Goal: Information Seeking & Learning: Find specific fact

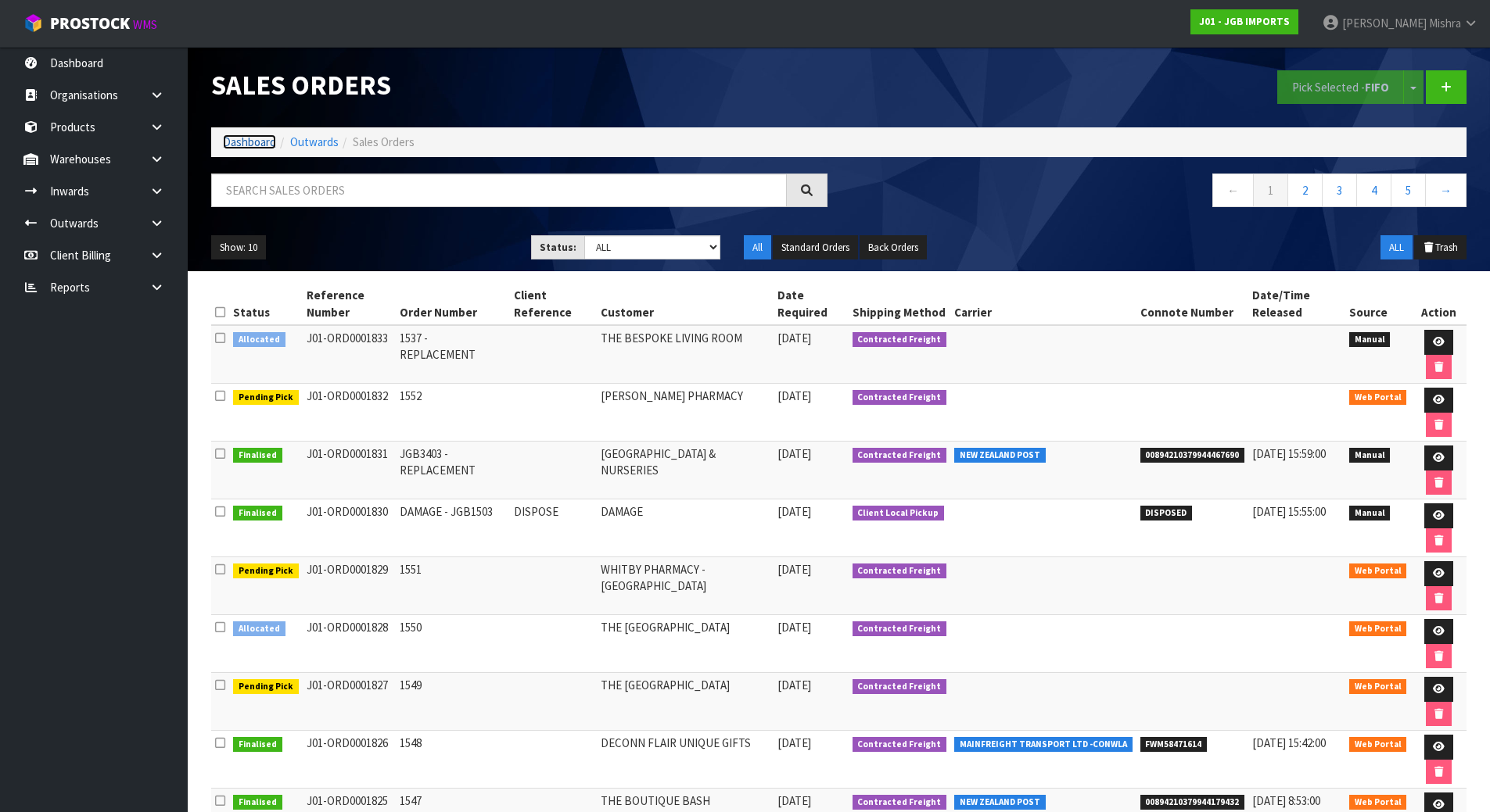
drag, startPoint x: 244, startPoint y: 144, endPoint x: 242, endPoint y: 158, distance: 14.1
click at [244, 145] on link "Dashboard" at bounding box center [249, 142] width 53 height 15
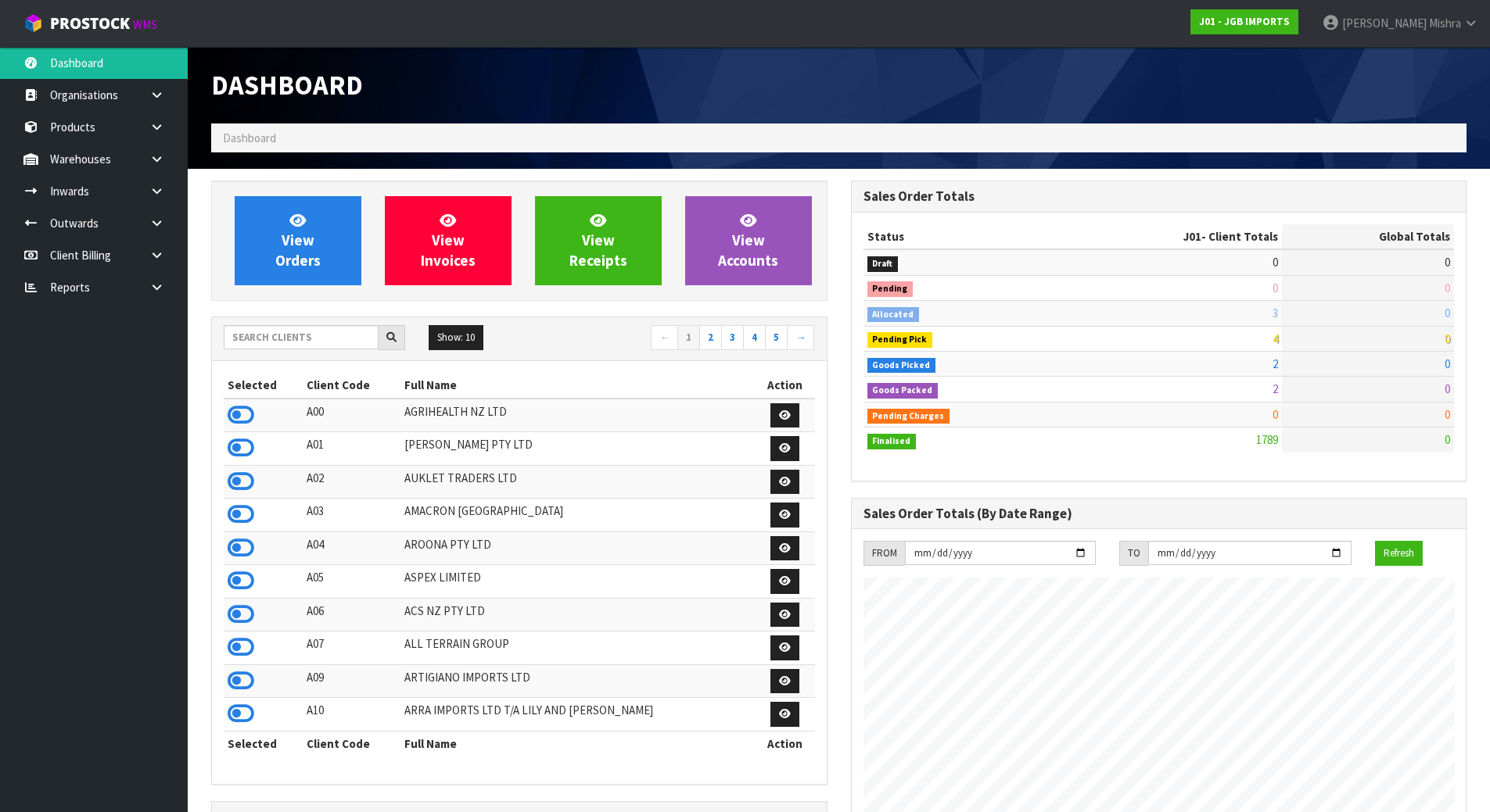
scroll to position [1185, 639]
click at [244, 330] on input "text" at bounding box center [301, 337] width 155 height 24
type input "D04"
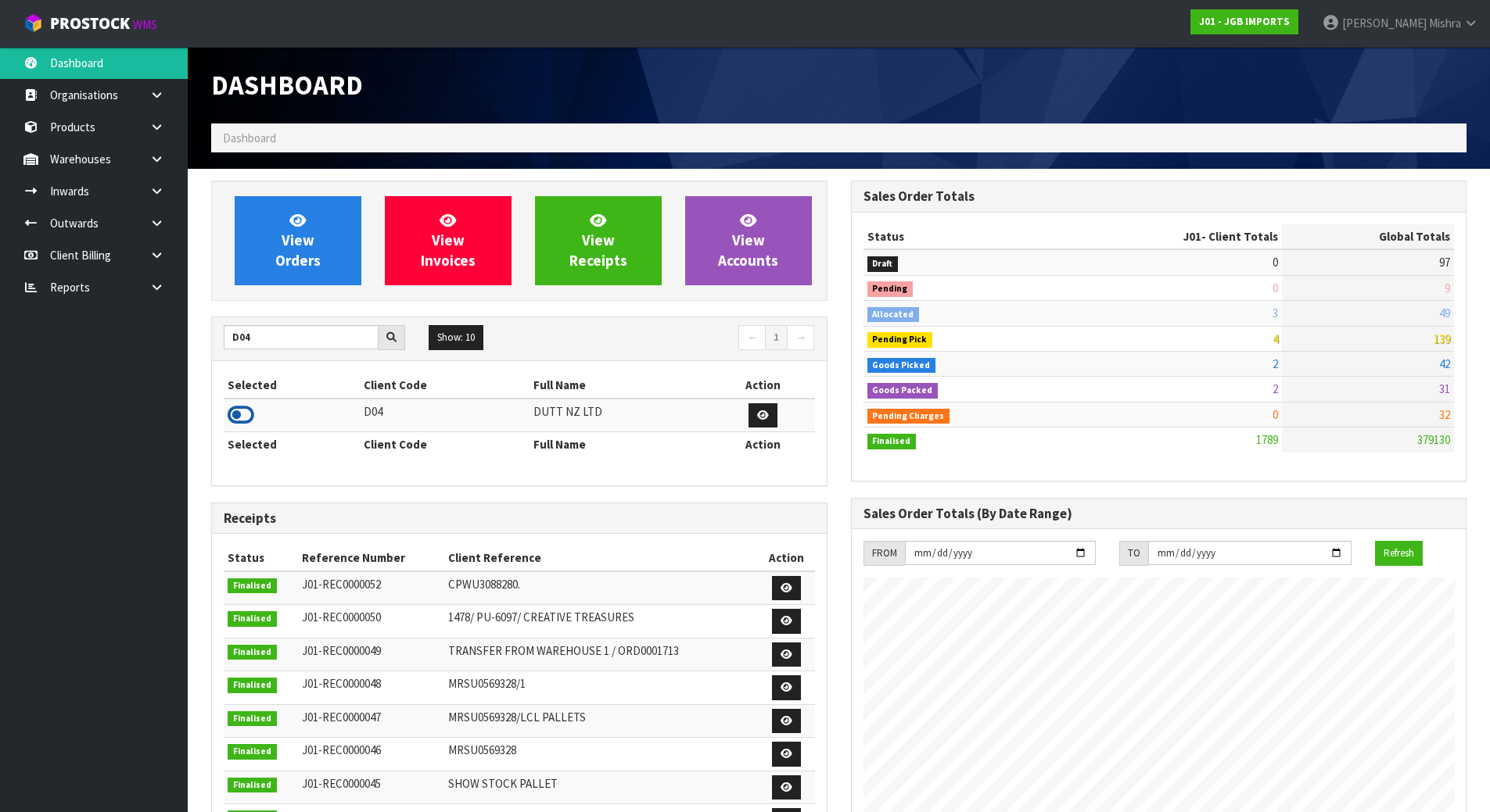
click at [242, 423] on icon at bounding box center [241, 414] width 27 height 23
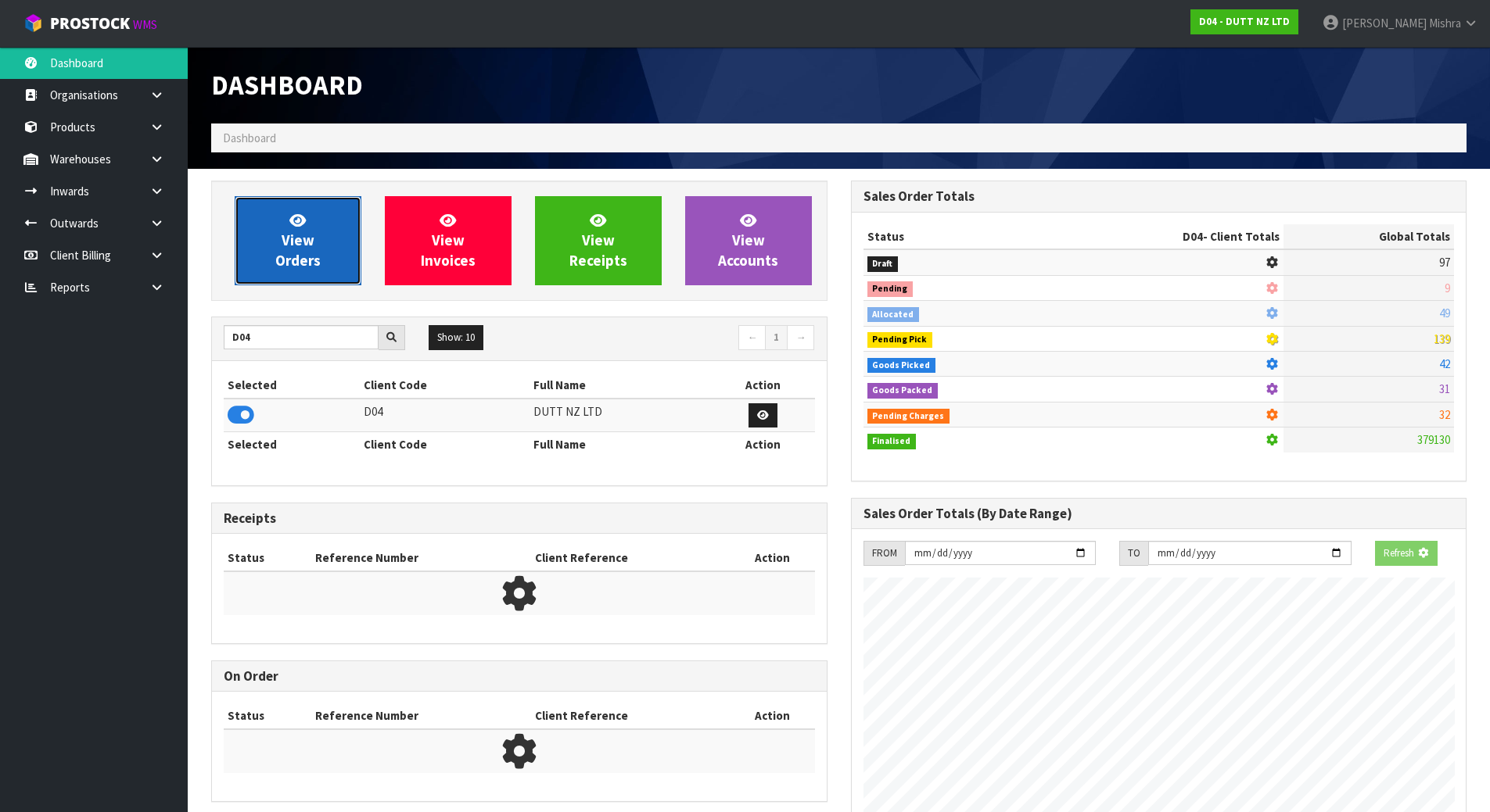
click at [336, 224] on link "View Orders" at bounding box center [297, 241] width 126 height 89
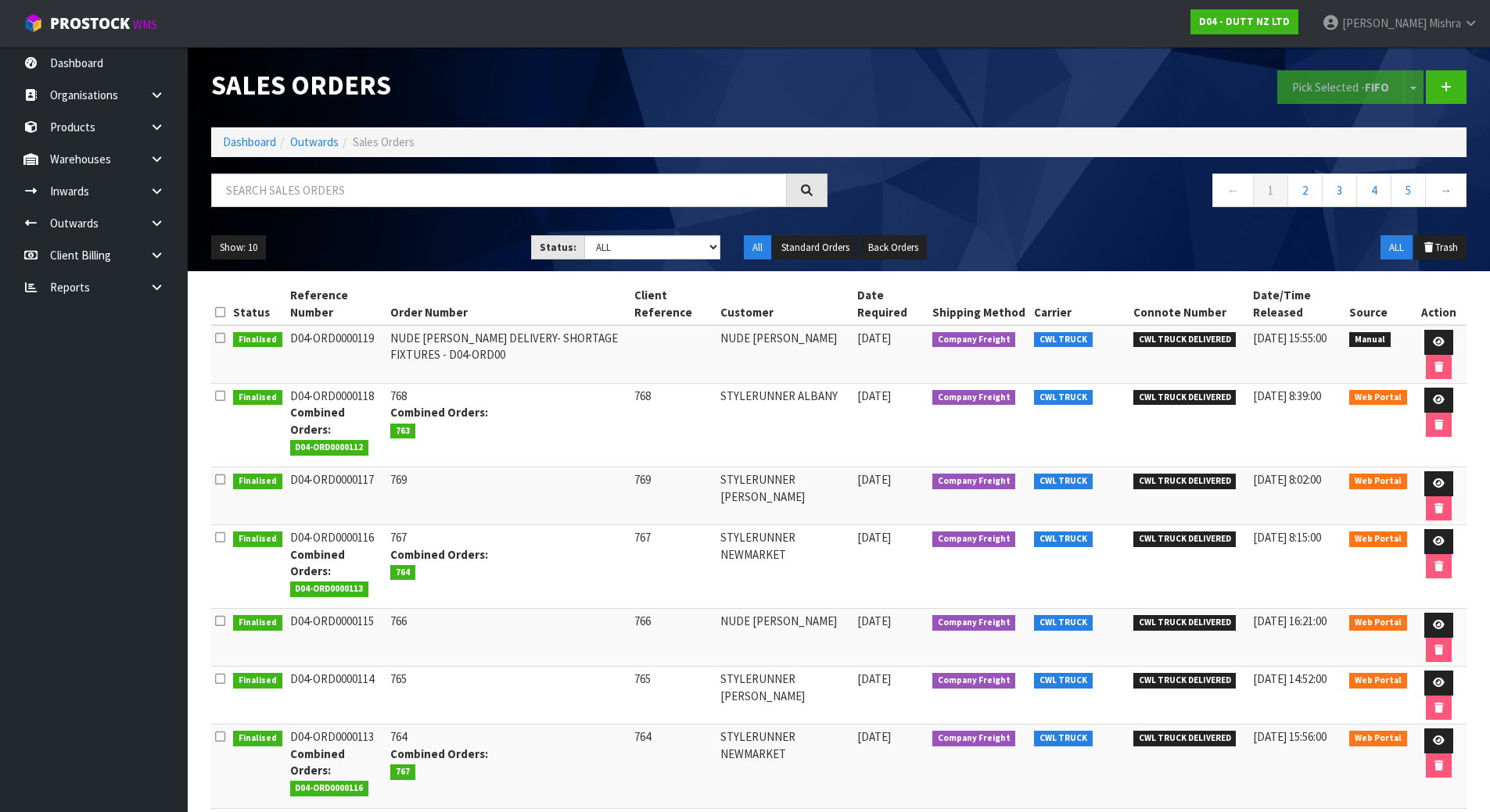
click at [460, 211] on div at bounding box center [520, 196] width 640 height 46
click at [461, 195] on input "text" at bounding box center [498, 190] width 575 height 33
type input "108"
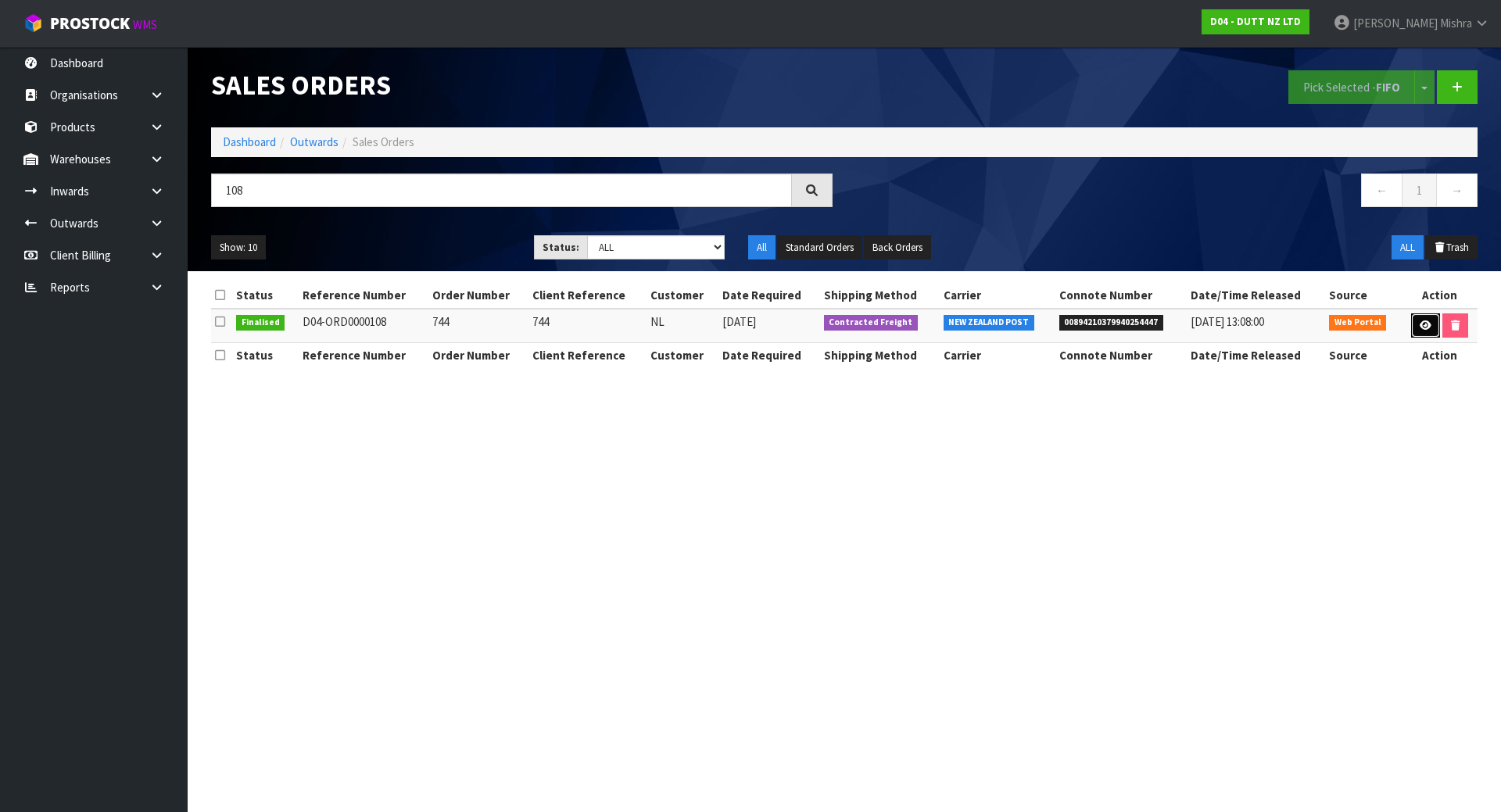
click at [1420, 328] on icon at bounding box center [1426, 325] width 12 height 10
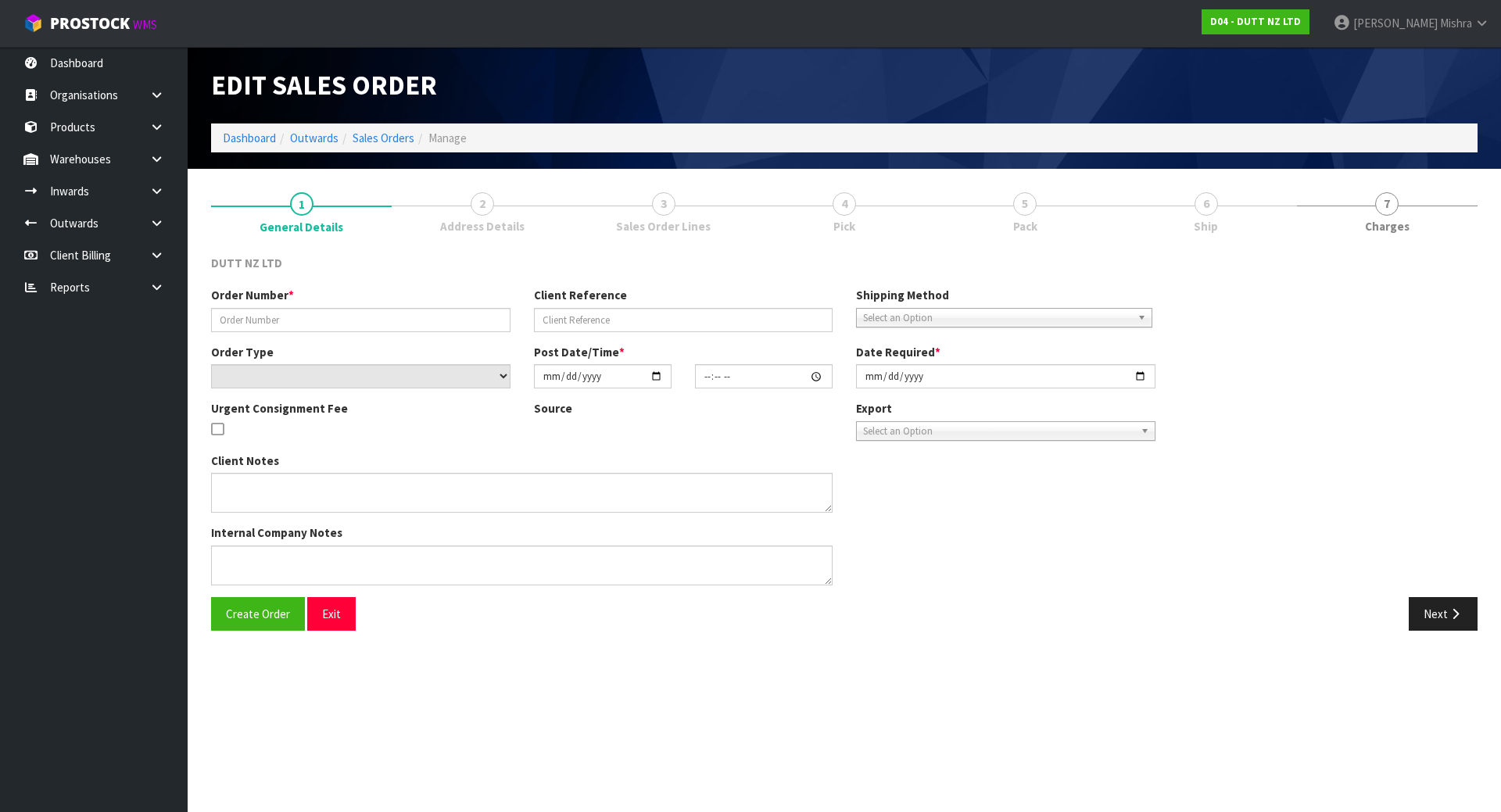
type input "744"
select select "number:0"
type input "[DATE]"
type input "19:30:00.000"
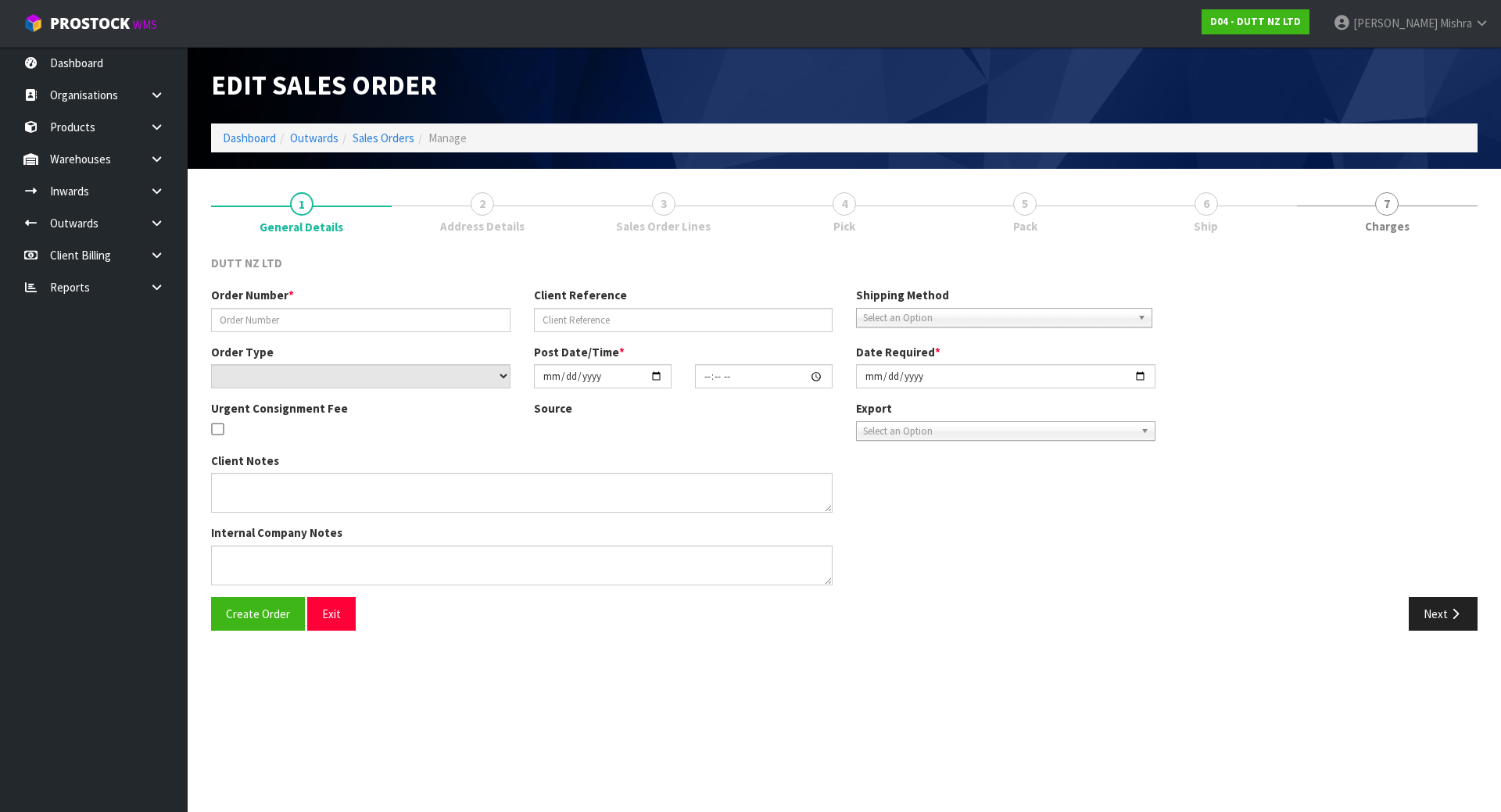
type input "[DATE]"
type textarea "DELVIERY TO STORE - DSL LOGISTICS [STREET_ADDRESS][PERSON_NAME]"
type textarea "THERE IS NO RESTRICTION ON TIME OF DELIVERY AND A DURING TRADE DELIVERY IS FINE…"
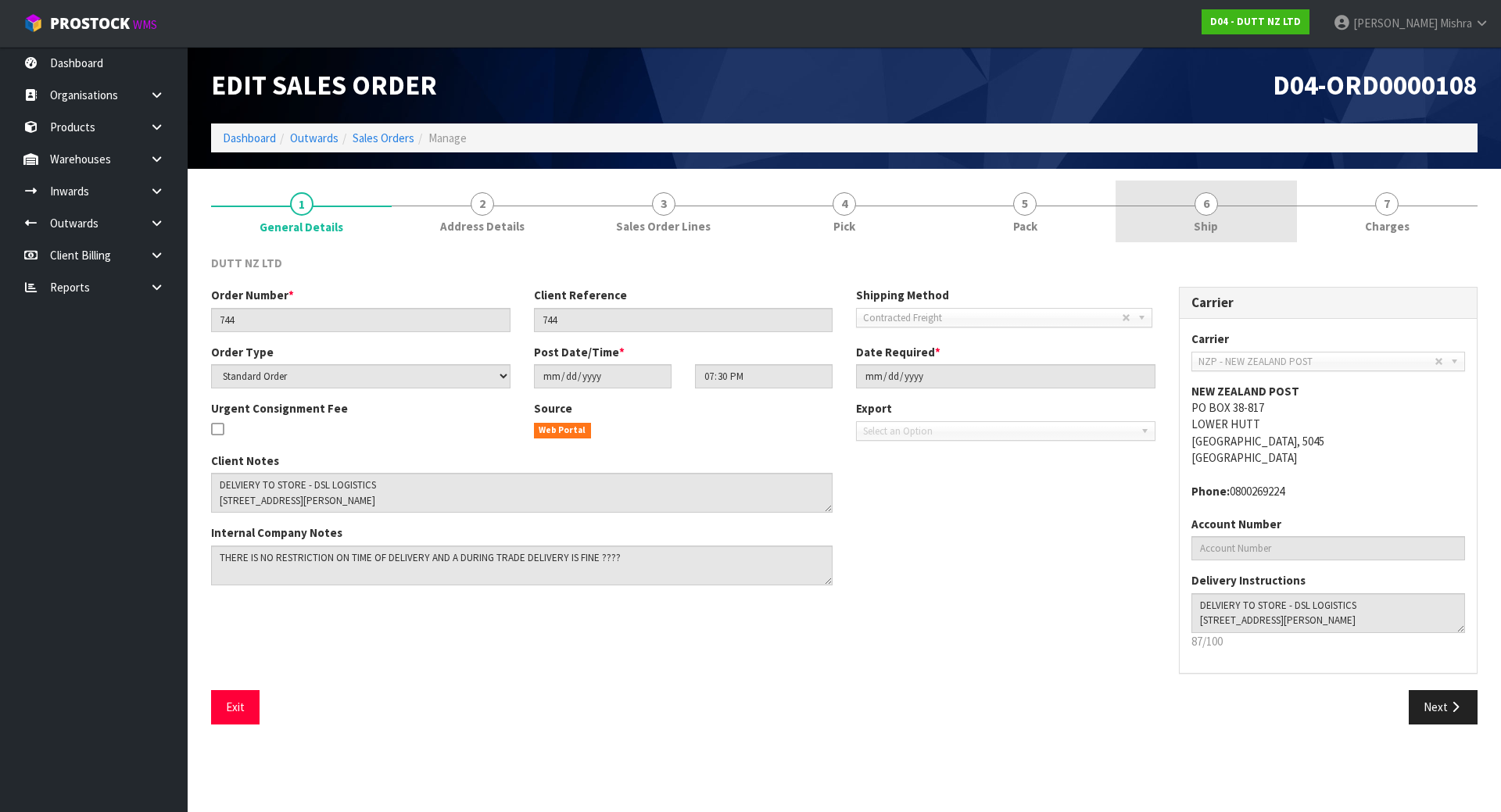
click at [1215, 224] on span "Ship" at bounding box center [1206, 227] width 24 height 17
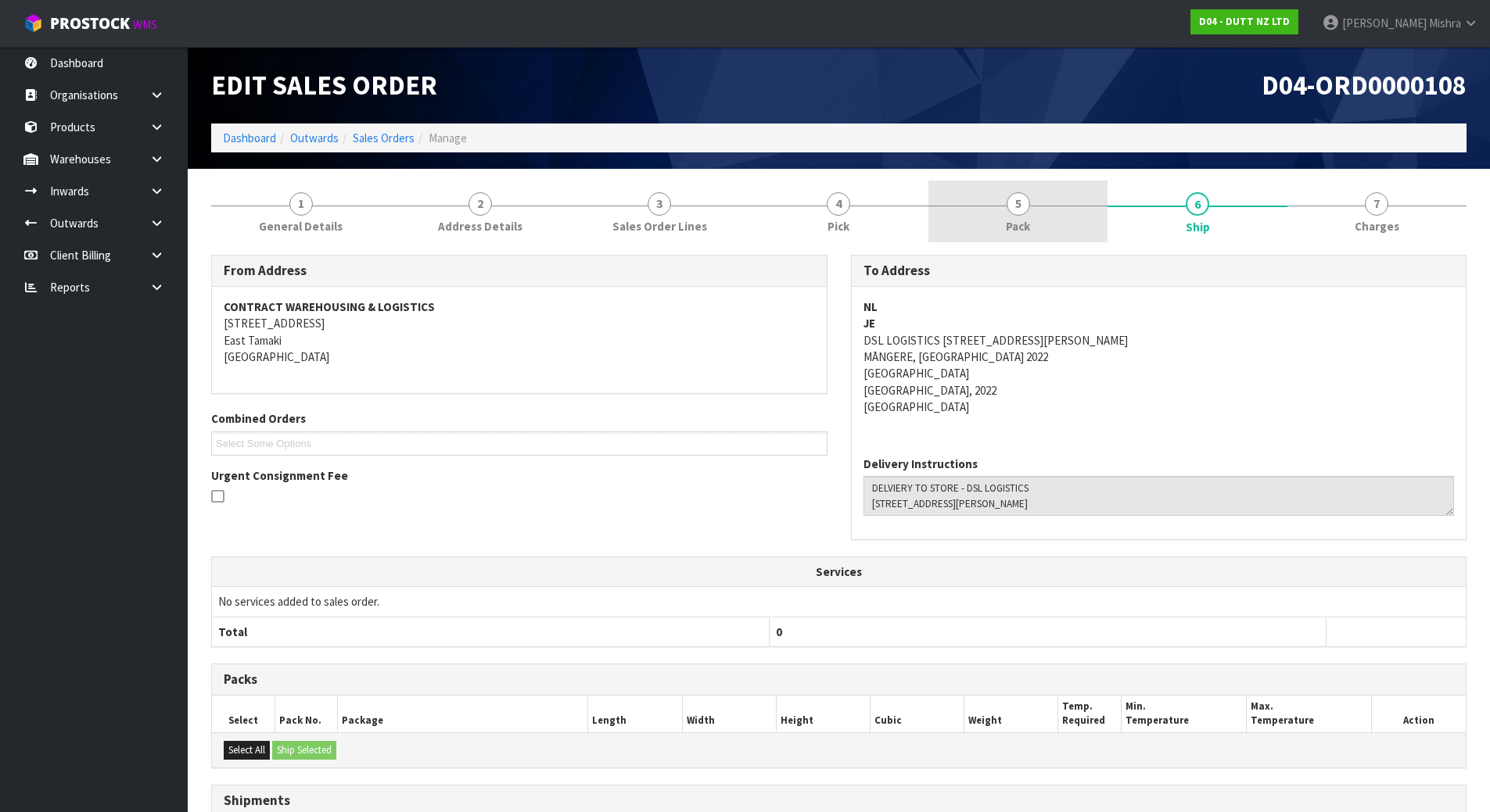
click at [1029, 204] on span "5" at bounding box center [1018, 203] width 23 height 23
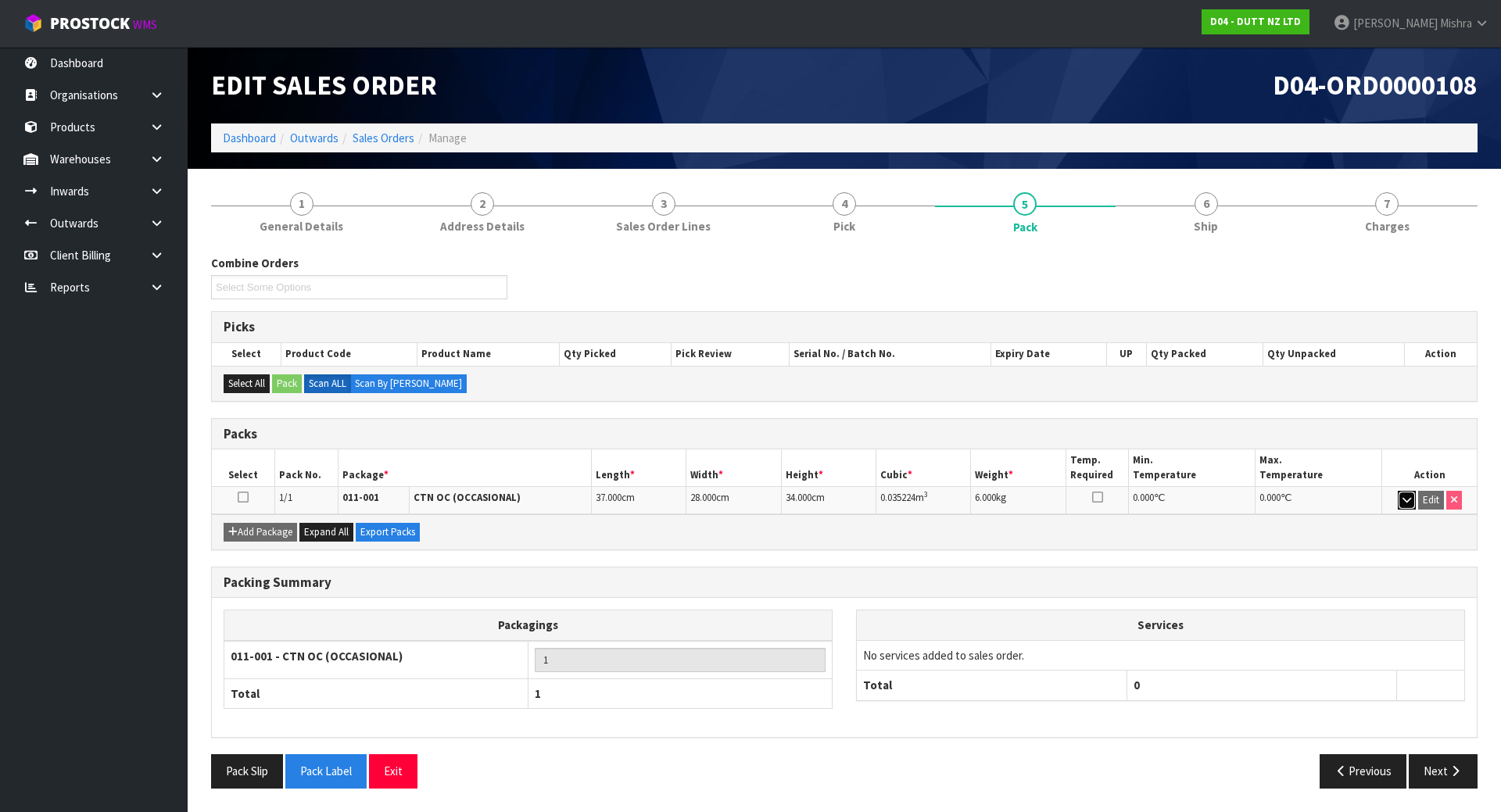
click at [1407, 504] on icon "button" at bounding box center [1406, 500] width 8 height 10
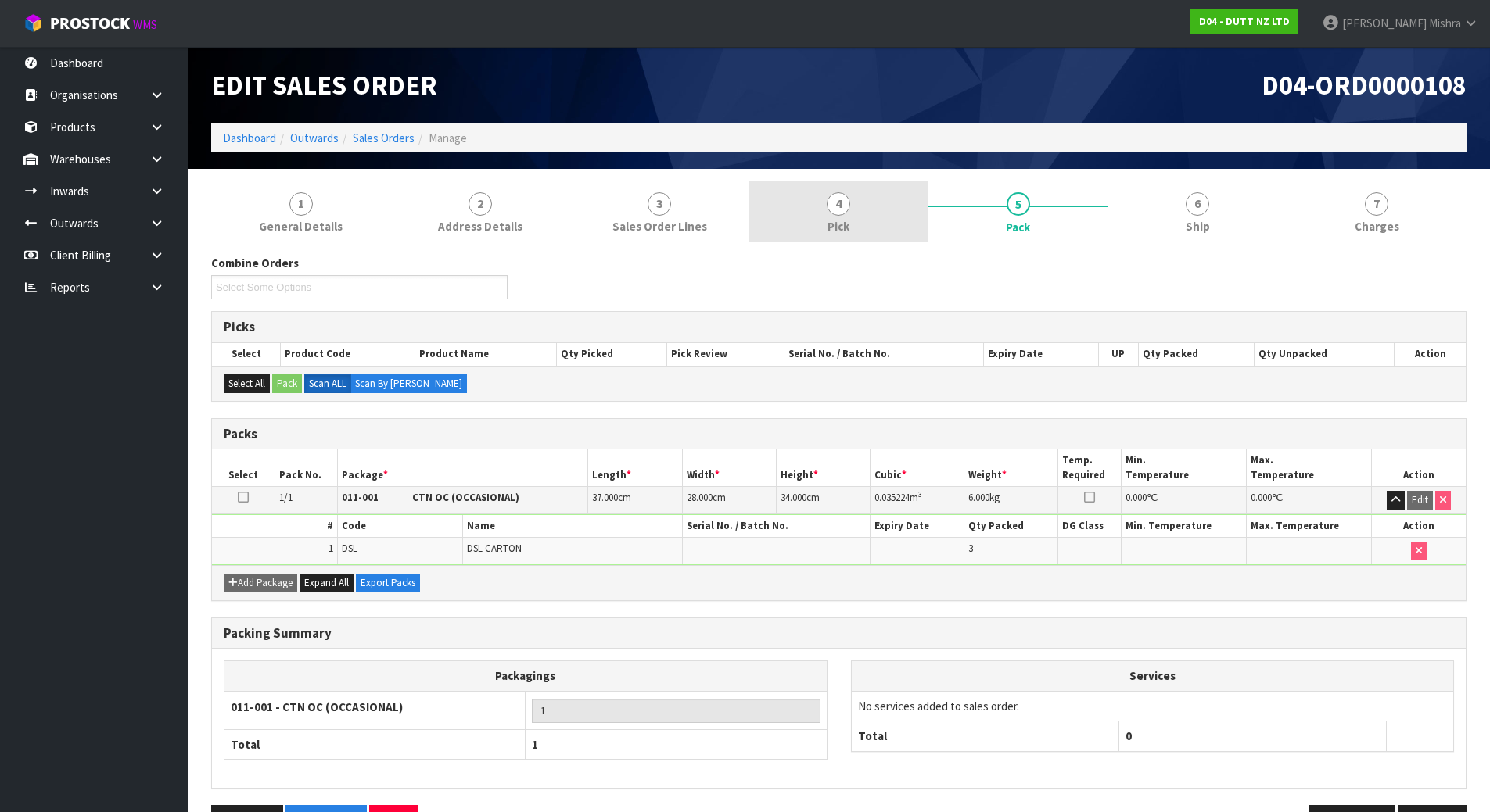
click at [863, 210] on link "4 Pick" at bounding box center [838, 211] width 179 height 61
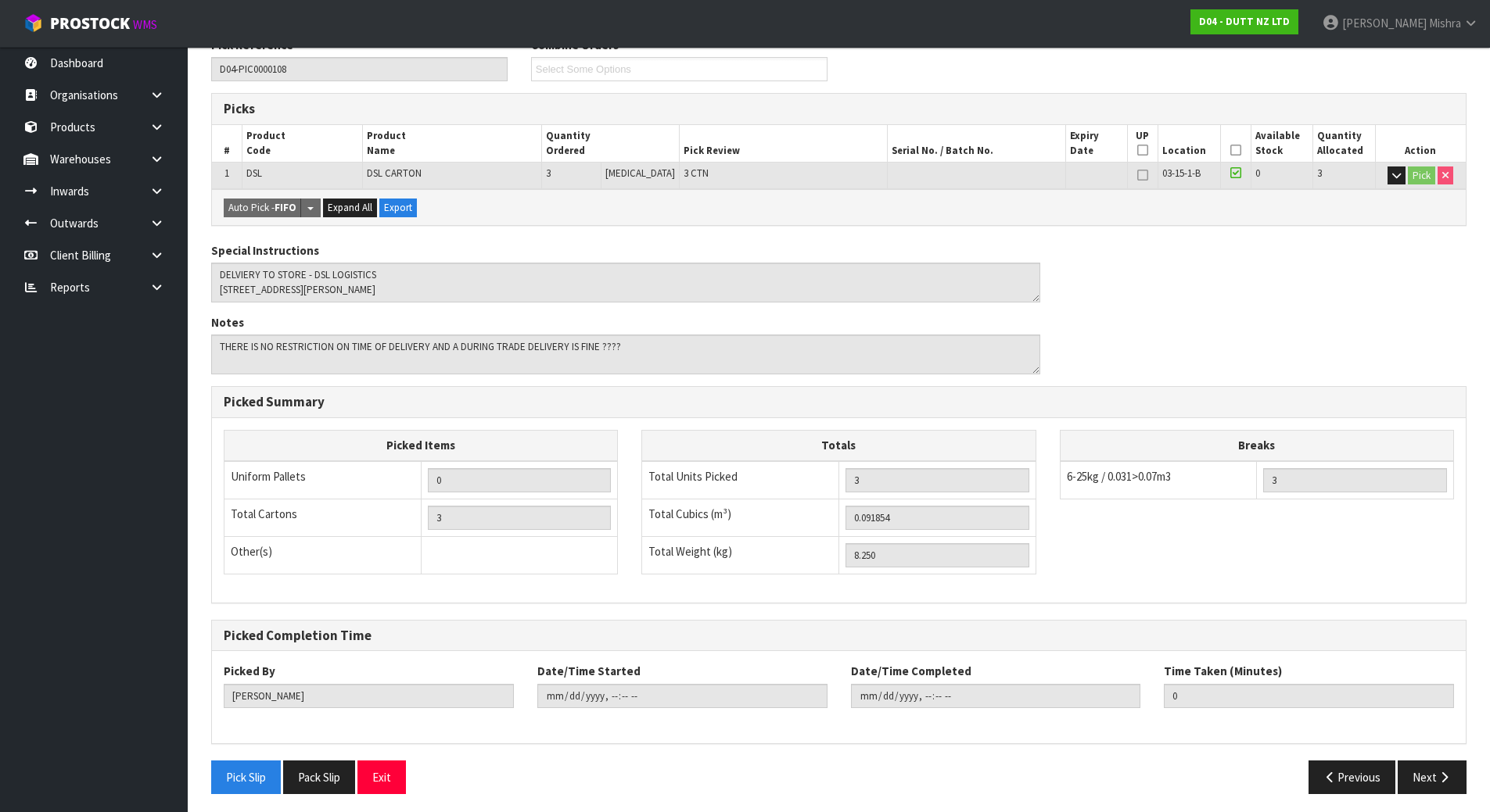
scroll to position [224, 0]
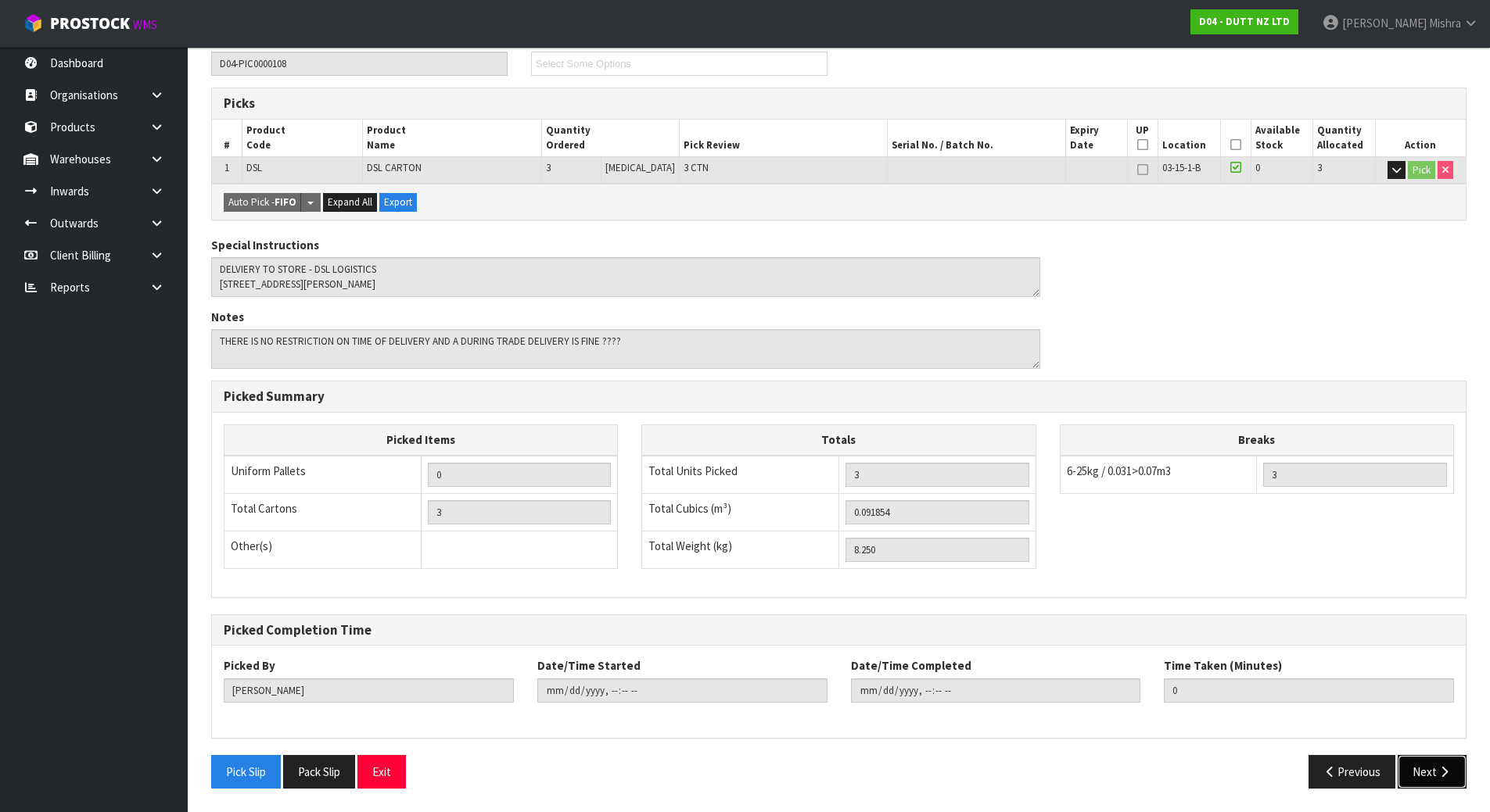
click at [1435, 761] on button "Next" at bounding box center [1432, 772] width 69 height 33
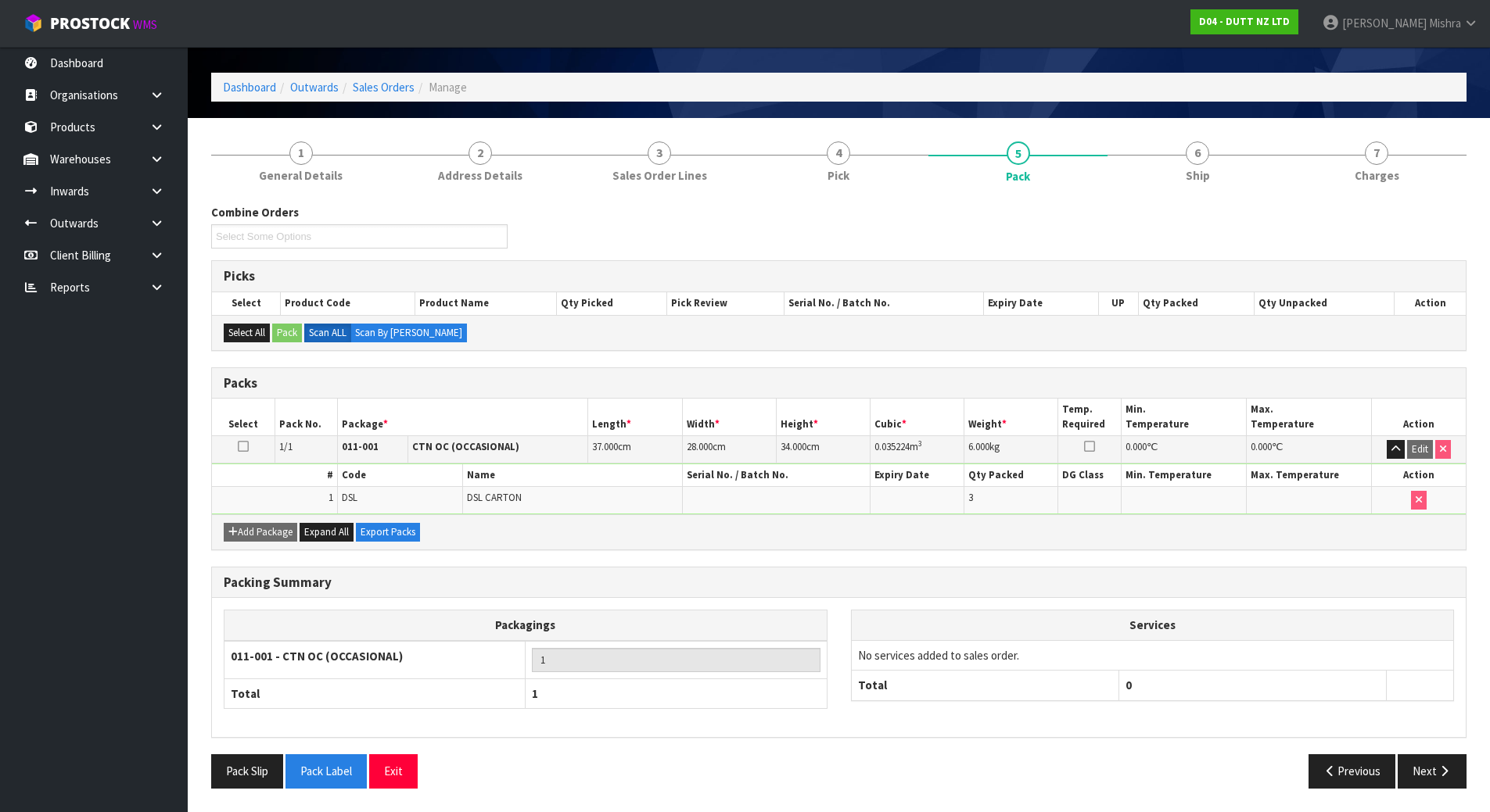
scroll to position [51, 0]
click at [163, 215] on link at bounding box center [163, 223] width 50 height 32
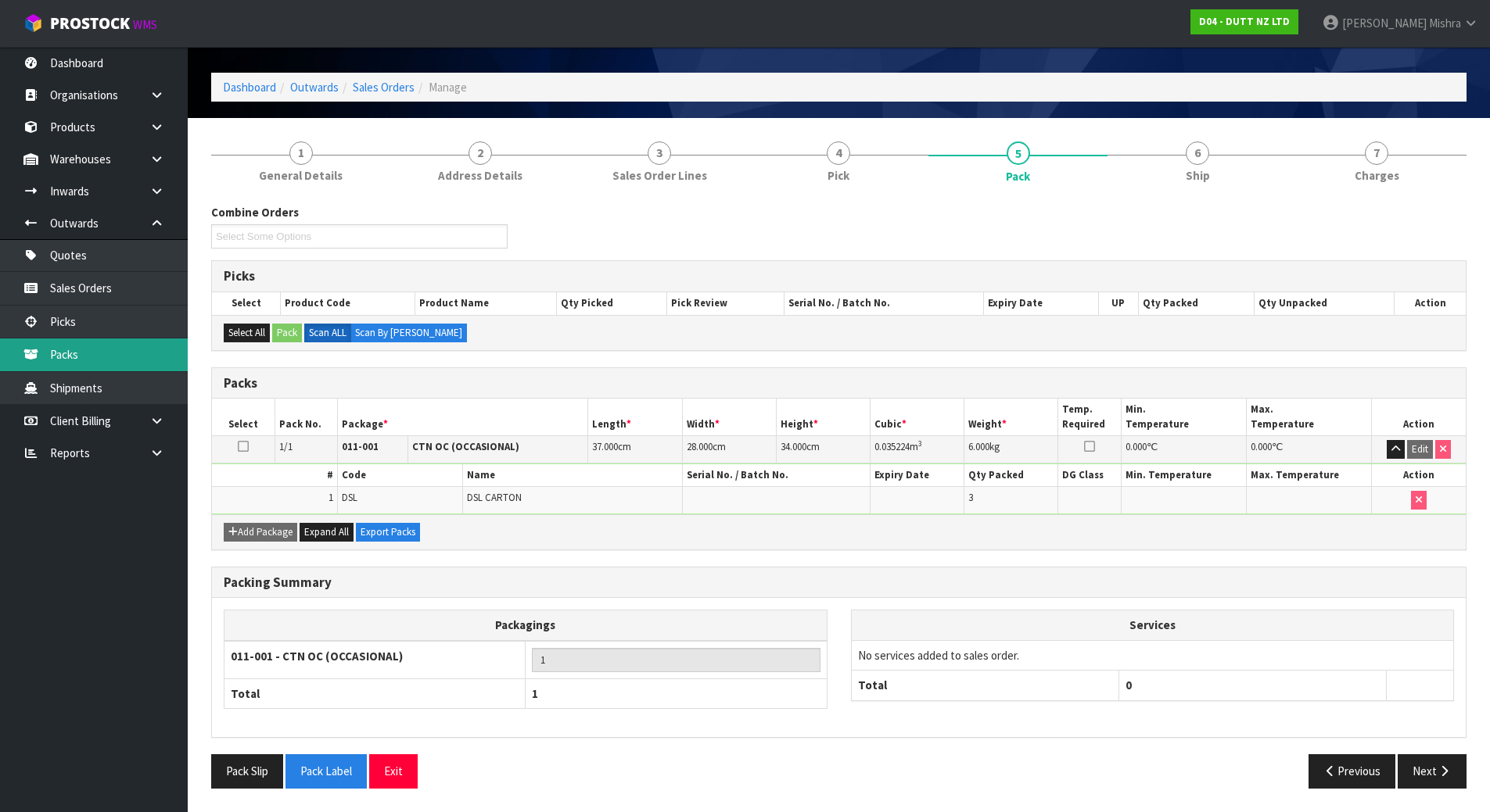
click at [93, 346] on link "Packs" at bounding box center [94, 354] width 188 height 32
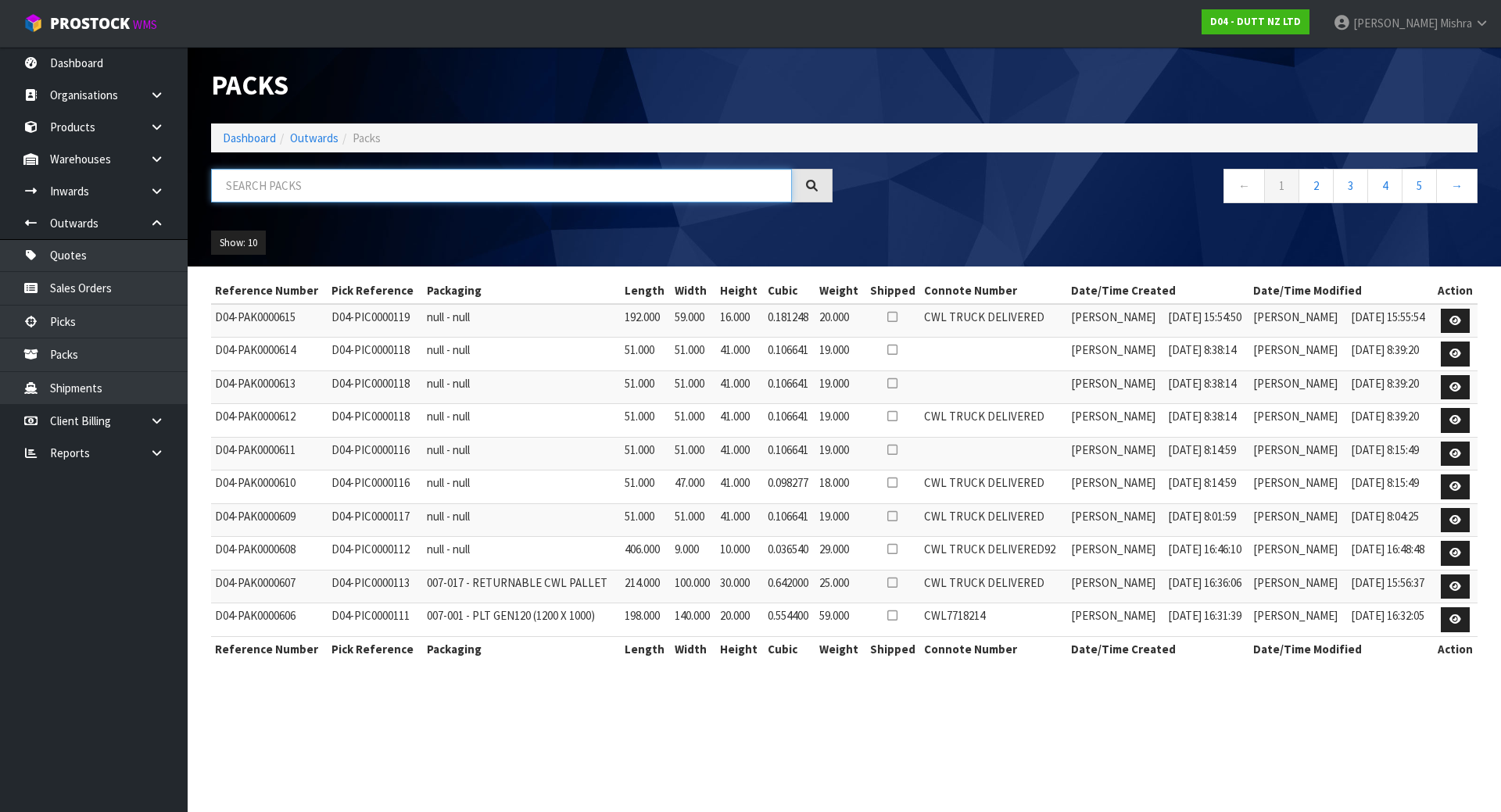
click at [371, 186] on input "text" at bounding box center [501, 186] width 581 height 33
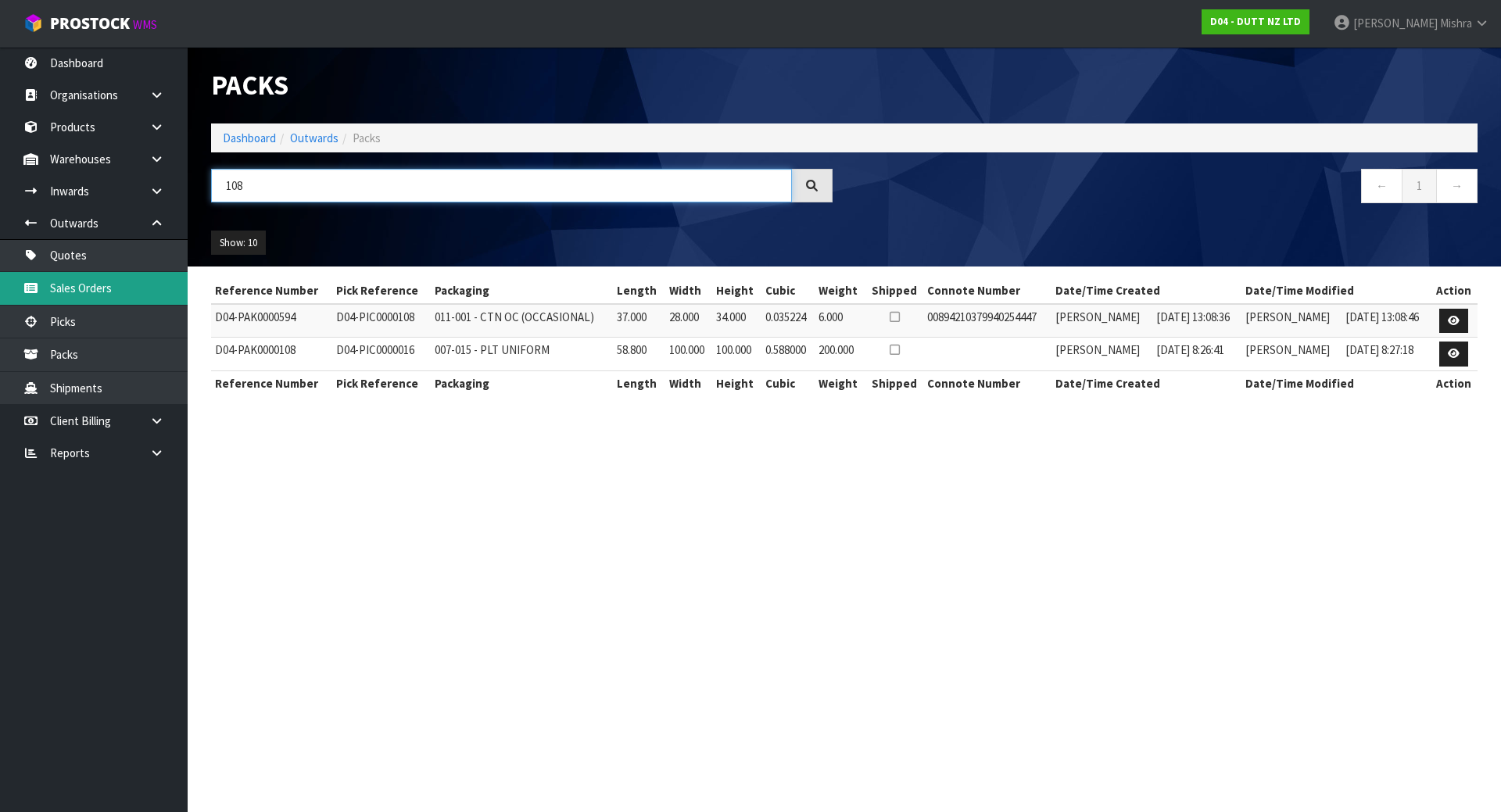
type input "108"
click at [131, 298] on link "Sales Orders" at bounding box center [94, 288] width 188 height 32
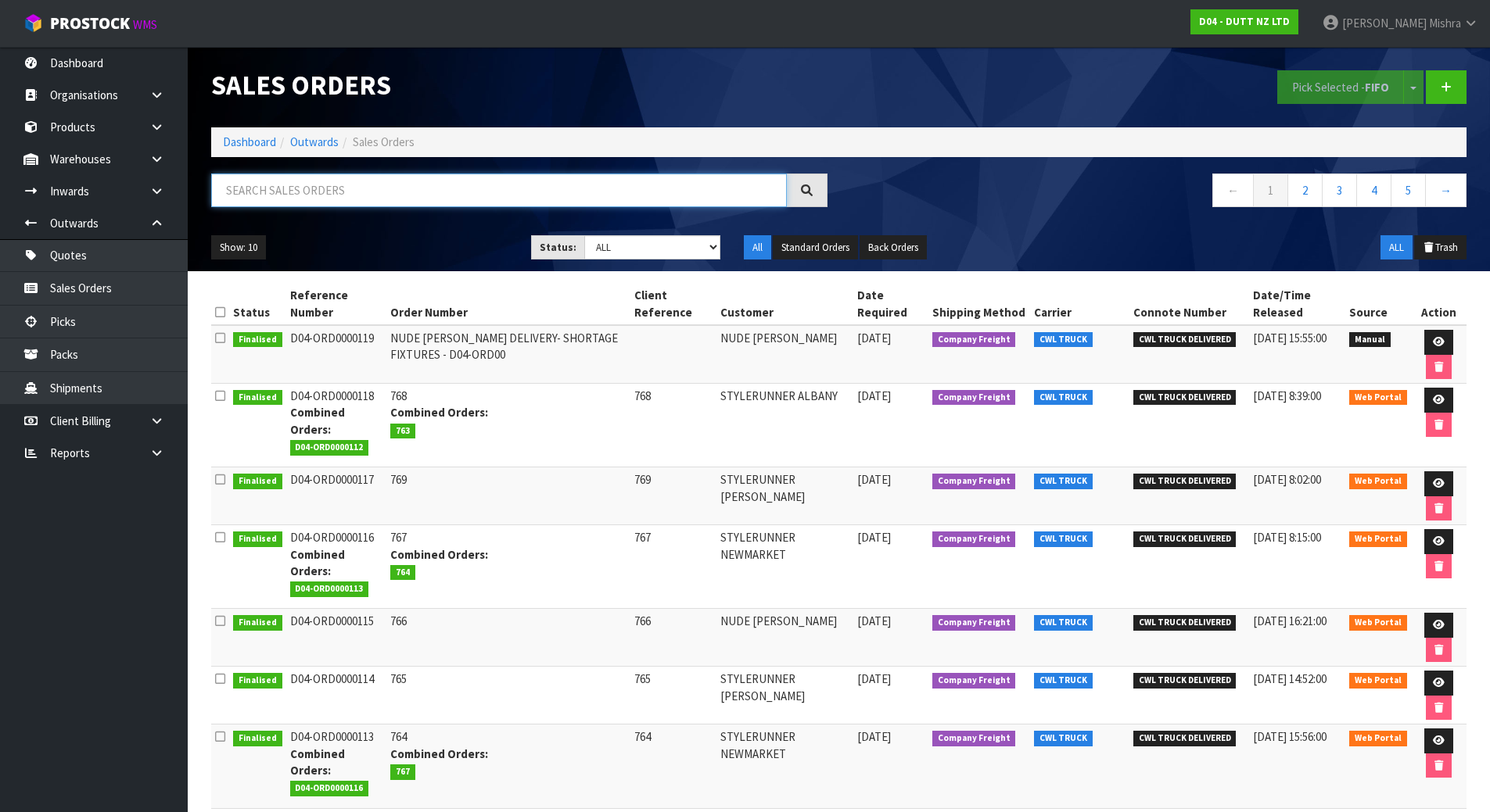
click at [297, 195] on input "text" at bounding box center [498, 190] width 575 height 33
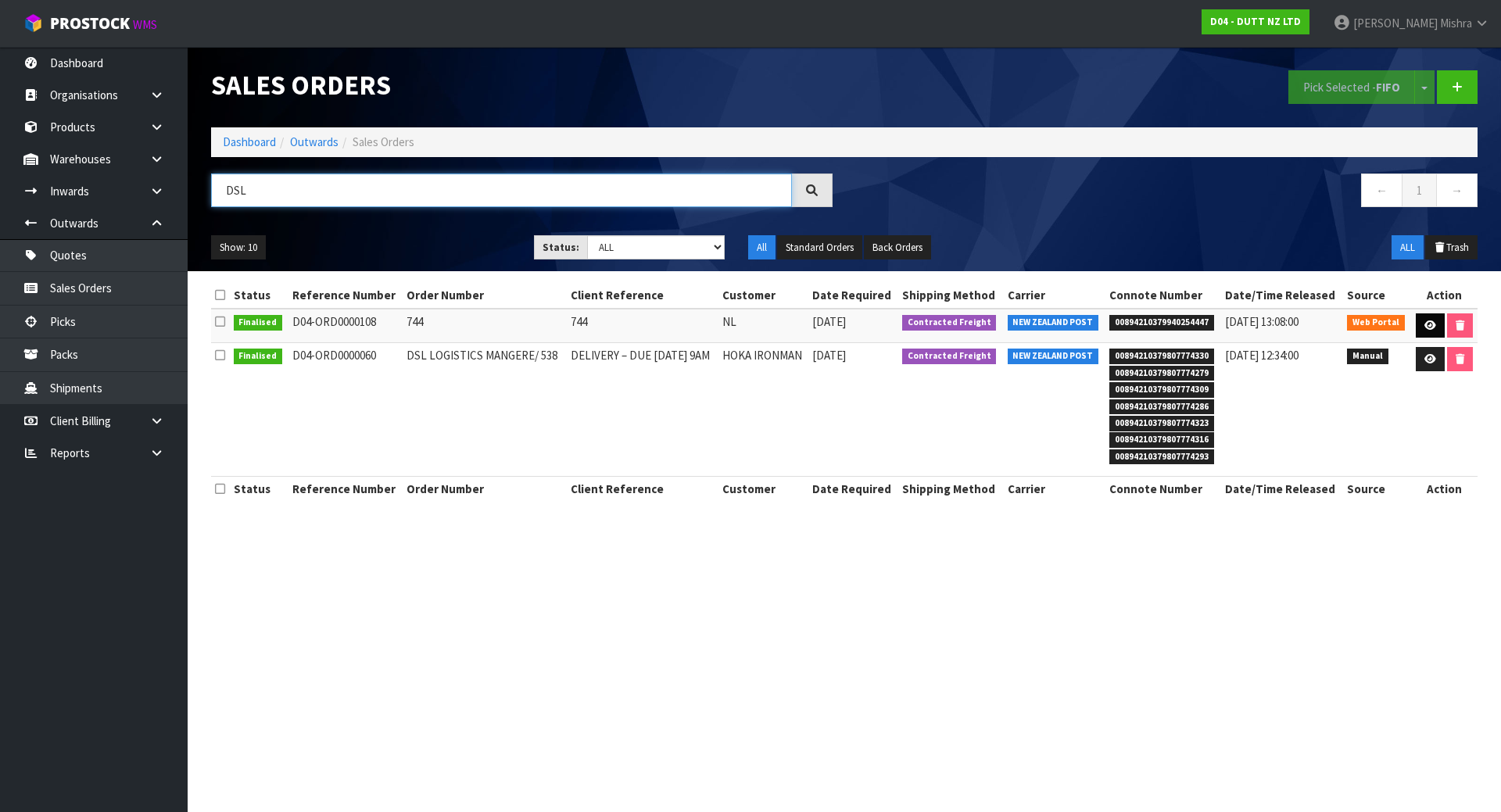
type input "DSL"
click at [1428, 328] on icon at bounding box center [1430, 325] width 12 height 10
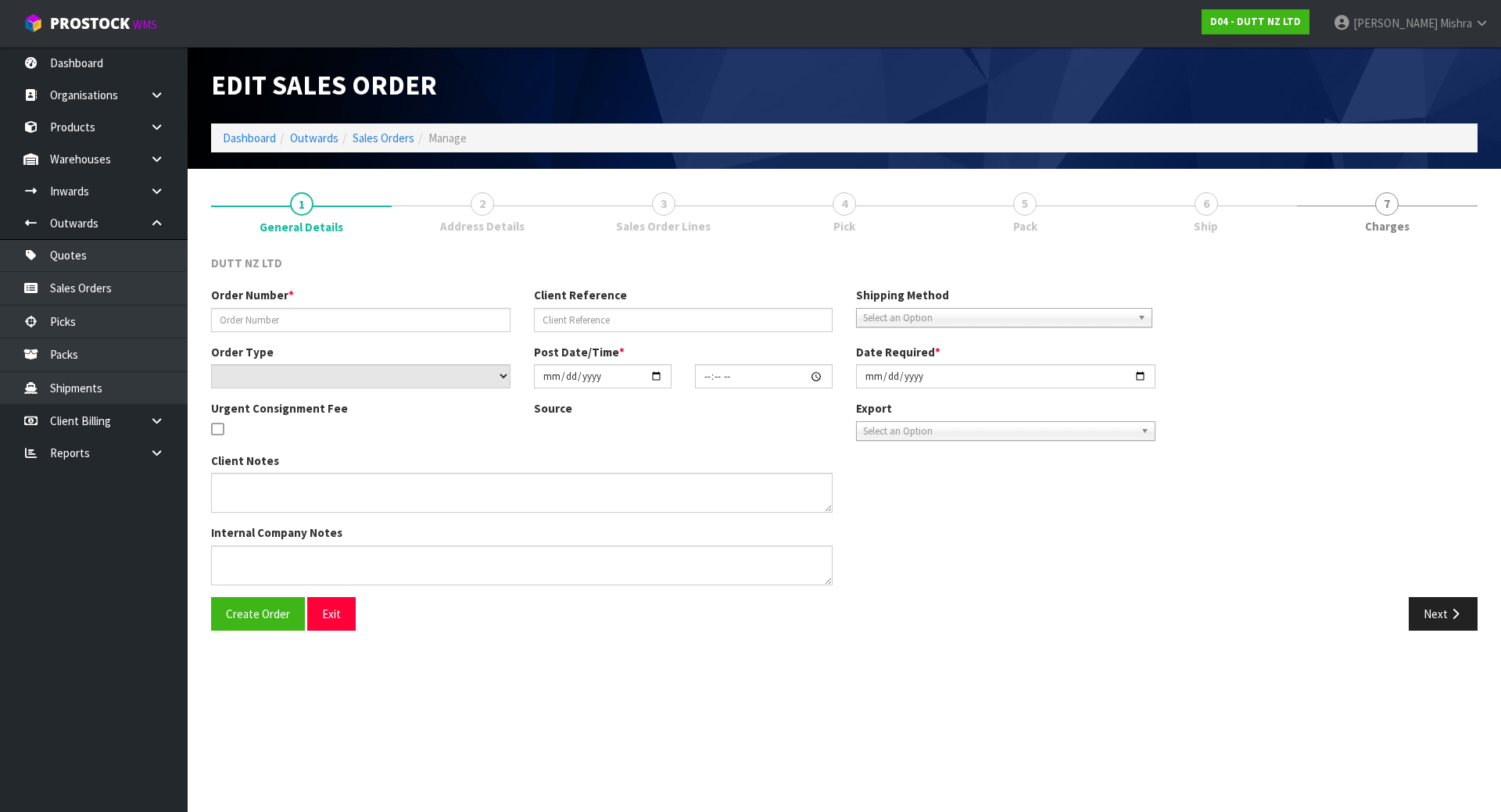
type input "744"
select select "number:0"
type input "[DATE]"
type input "19:30:00.000"
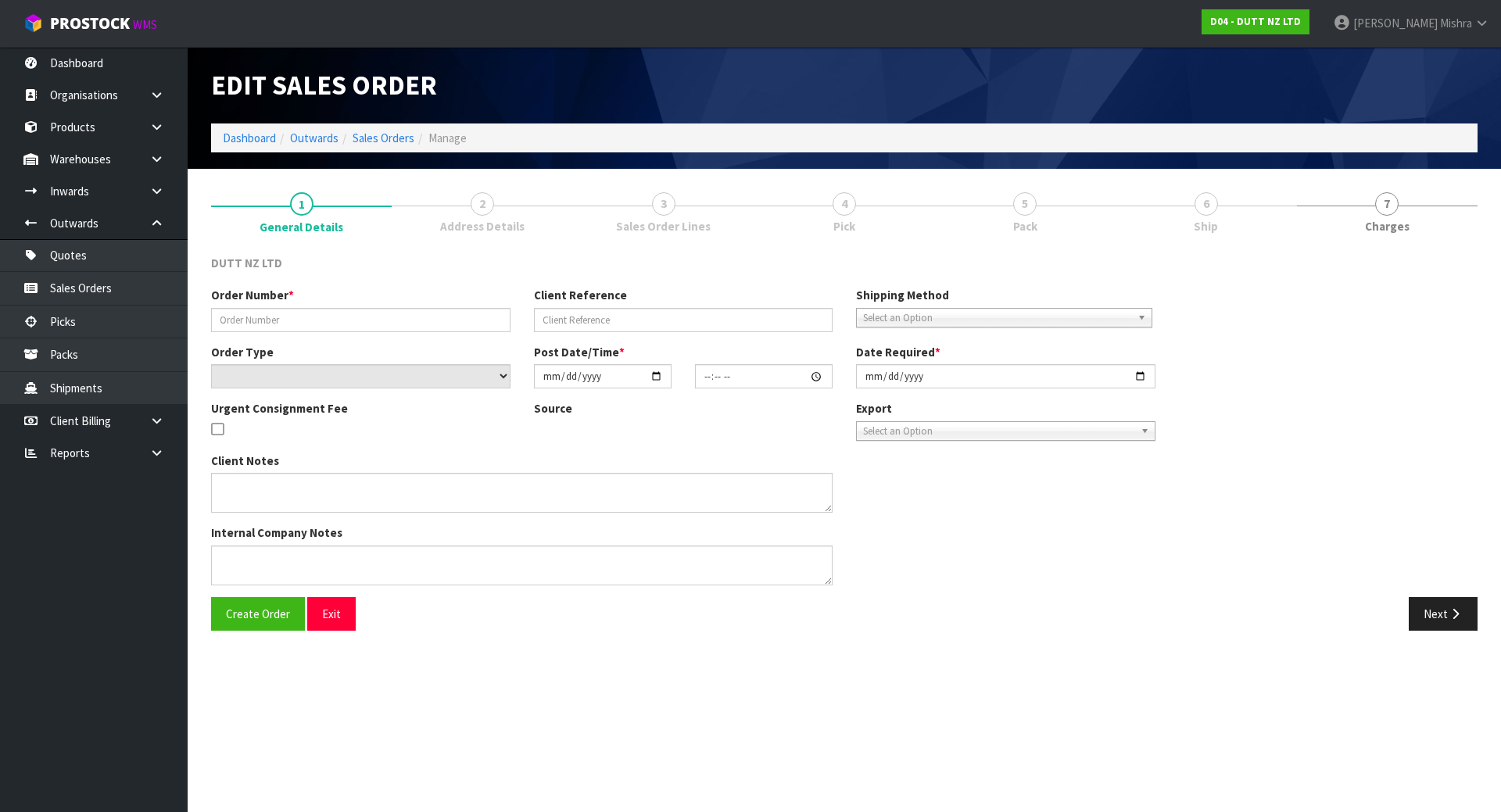
type input "[DATE]"
type textarea "DELVIERY TO STORE - DSL LOGISTICS [STREET_ADDRESS][PERSON_NAME]"
type textarea "THERE IS NO RESTRICTION ON TIME OF DELIVERY AND A DURING TRADE DELIVERY IS FINE…"
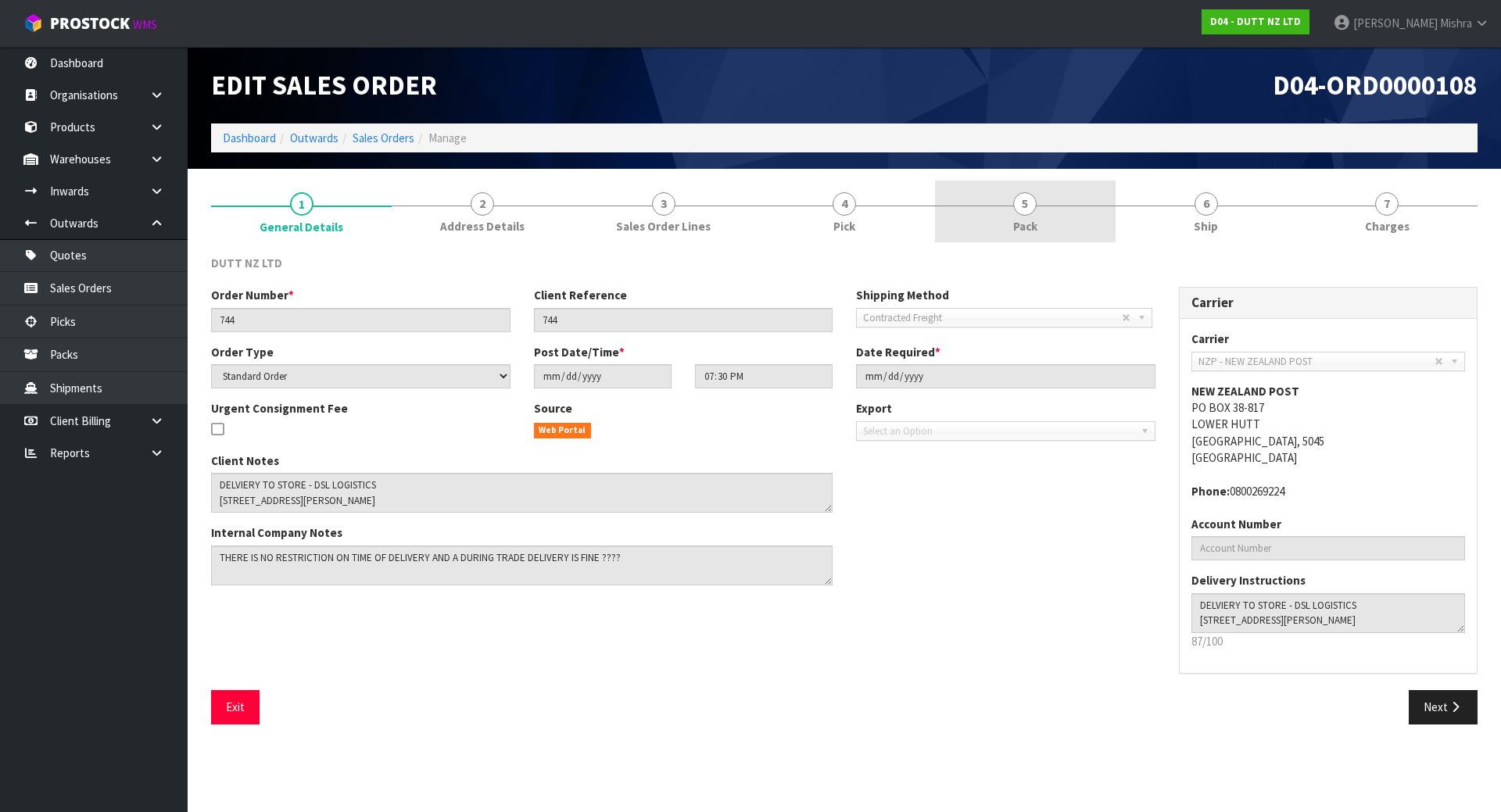
click at [997, 218] on link "5 Pack" at bounding box center [1025, 211] width 180 height 61
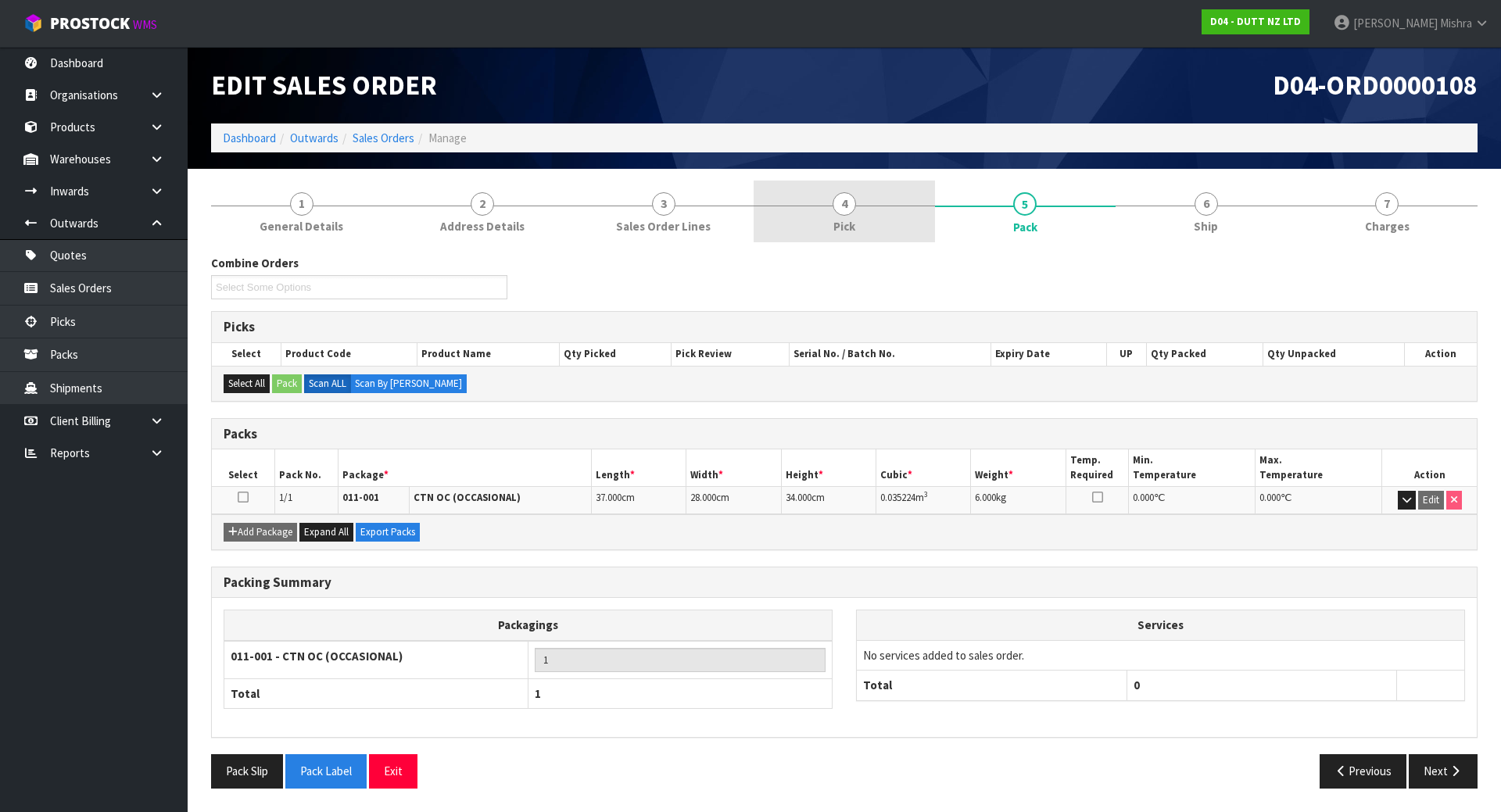
click at [877, 234] on link "4 Pick" at bounding box center [844, 211] width 180 height 61
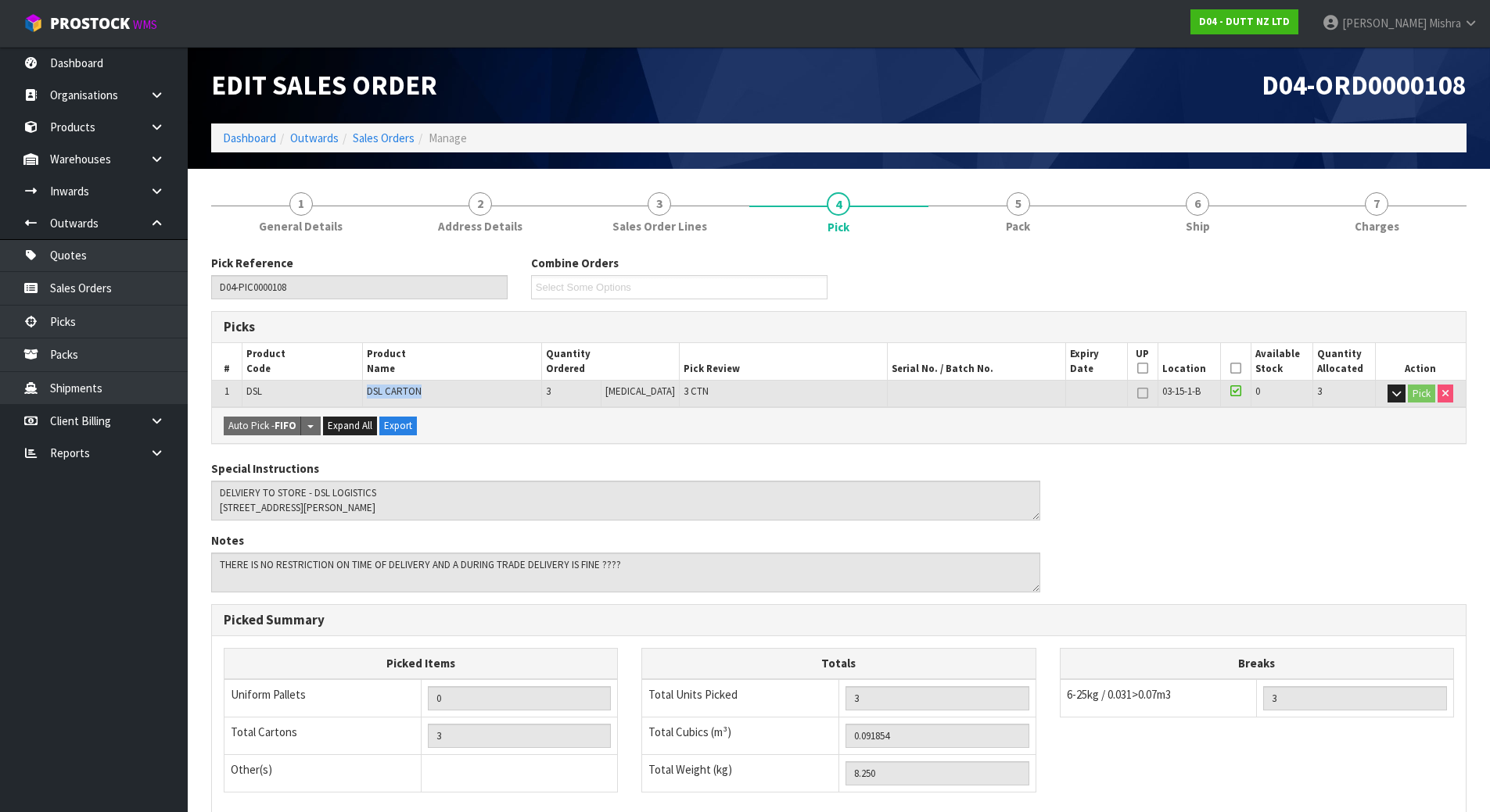
drag, startPoint x: 424, startPoint y: 389, endPoint x: 368, endPoint y: 389, distance: 56.0
click at [368, 389] on td "DSL CARTON" at bounding box center [452, 393] width 179 height 27
copy span "DSL CARTON"
click at [149, 162] on link at bounding box center [163, 159] width 50 height 32
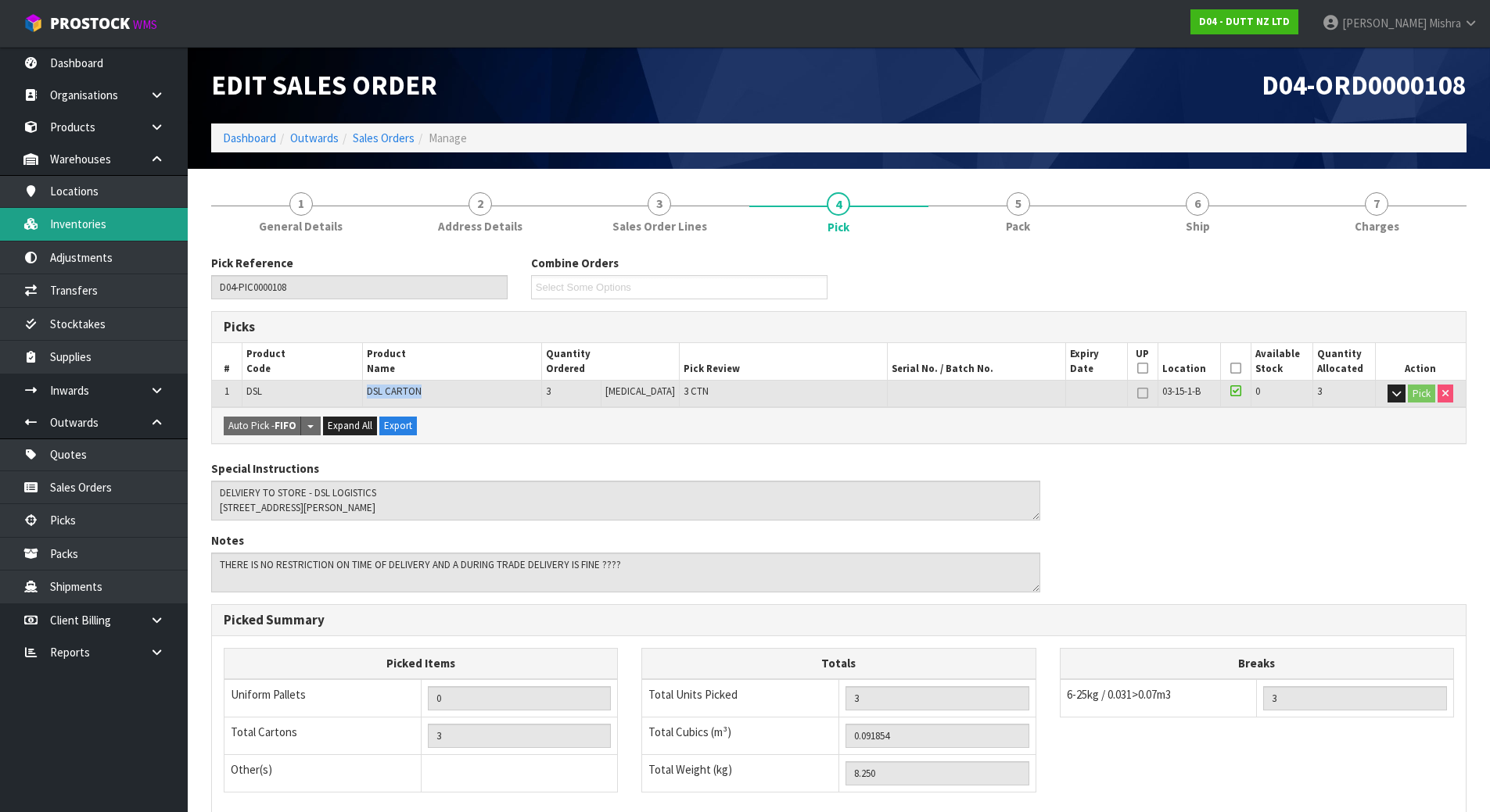
click at [105, 226] on link "Inventories" at bounding box center [94, 224] width 188 height 32
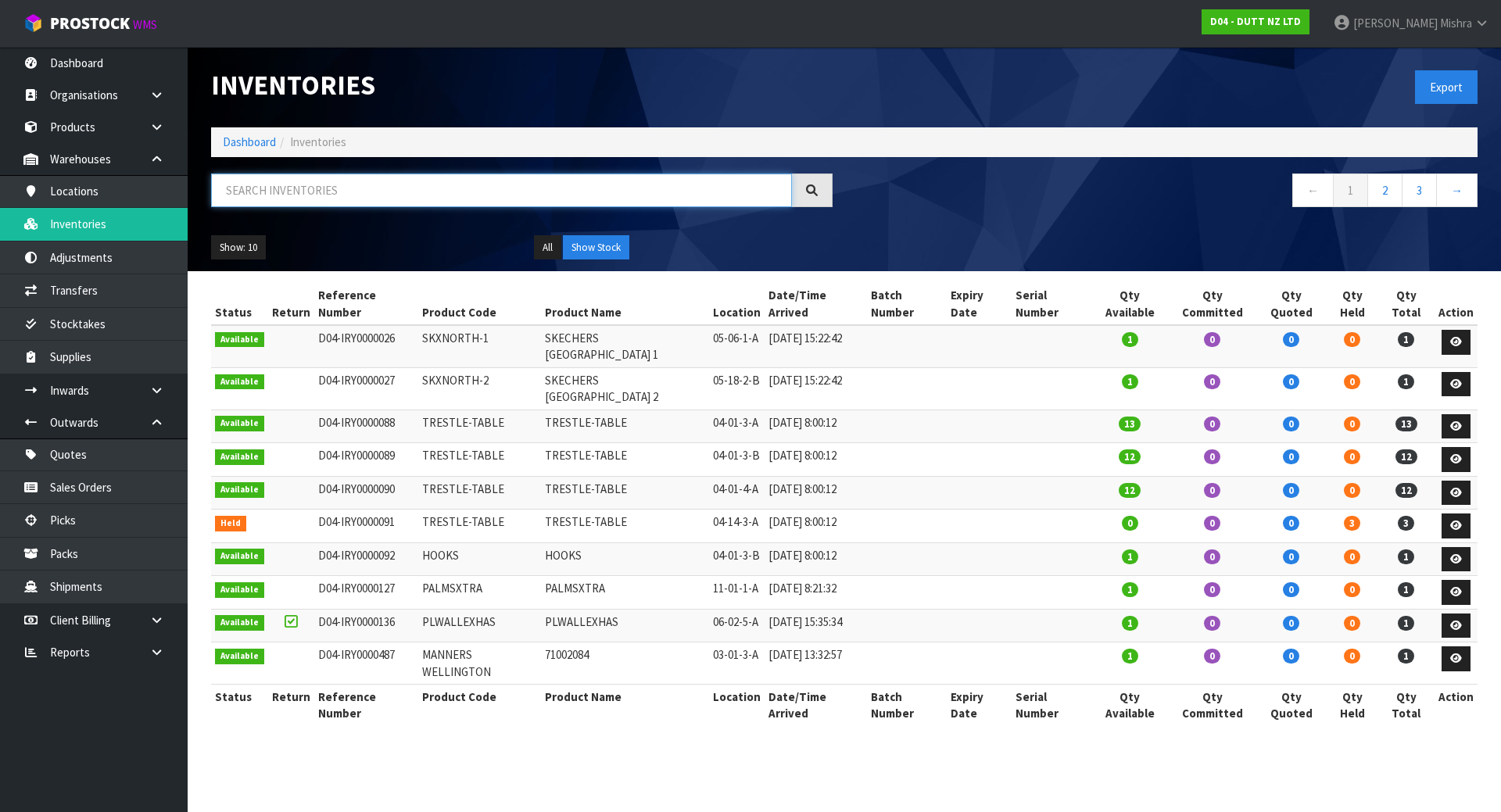
click at [314, 193] on input "text" at bounding box center [501, 190] width 581 height 33
paste input "DSL CARTON"
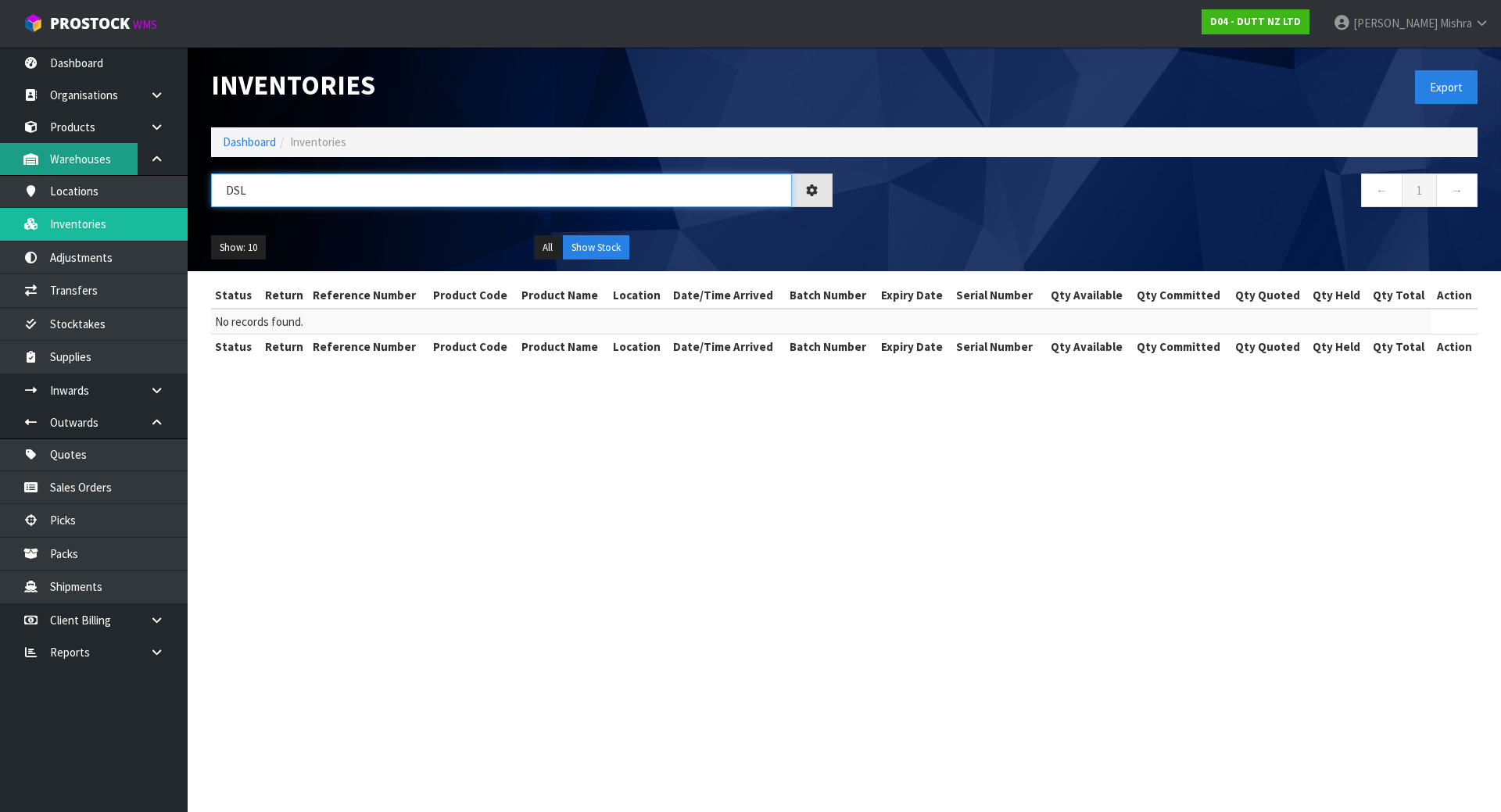
type input "DSL"
click at [797, 192] on div at bounding box center [812, 190] width 41 height 33
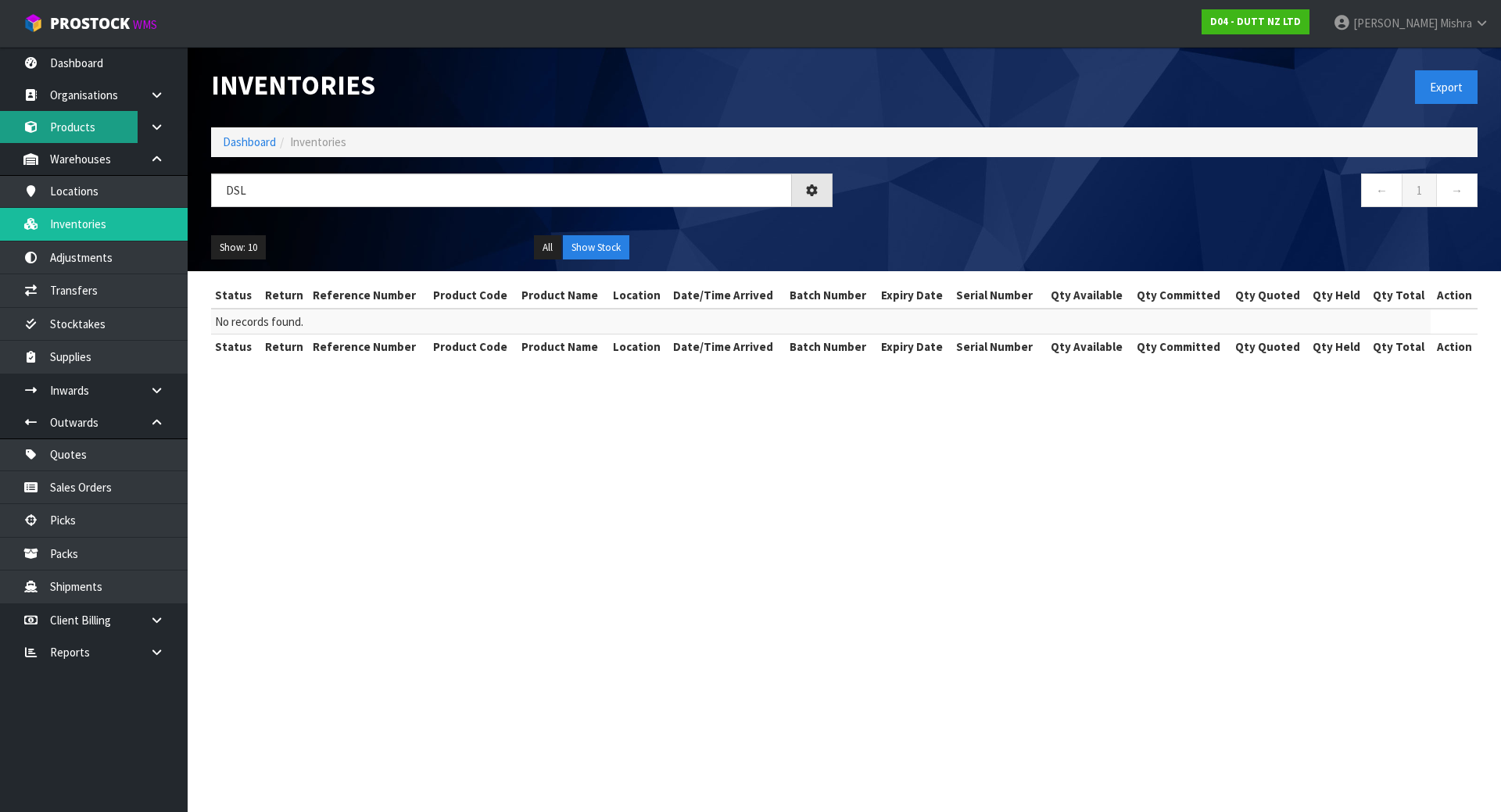
click at [101, 117] on link "Products" at bounding box center [94, 126] width 188 height 32
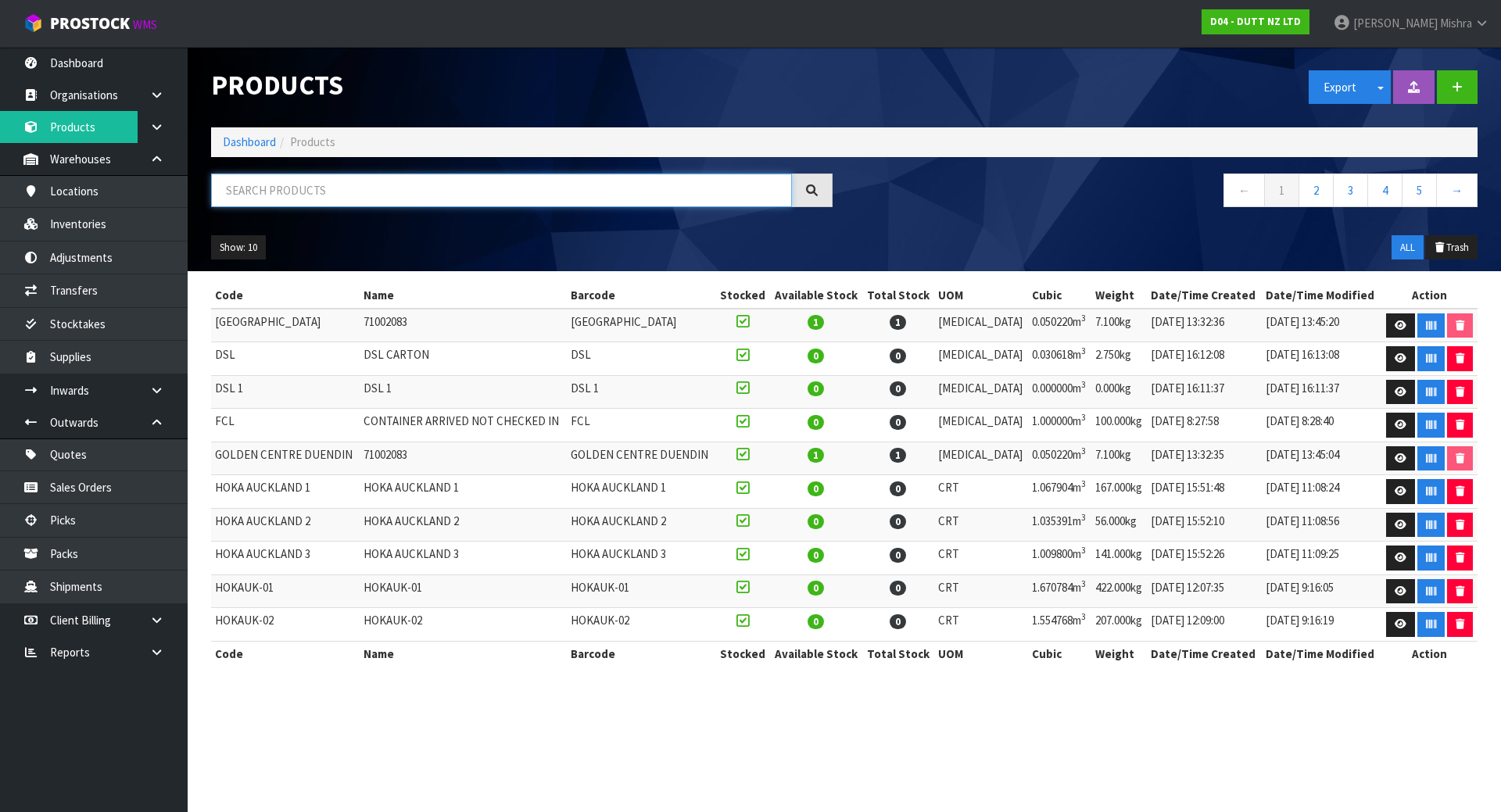
click at [272, 191] on input "text" at bounding box center [501, 190] width 581 height 33
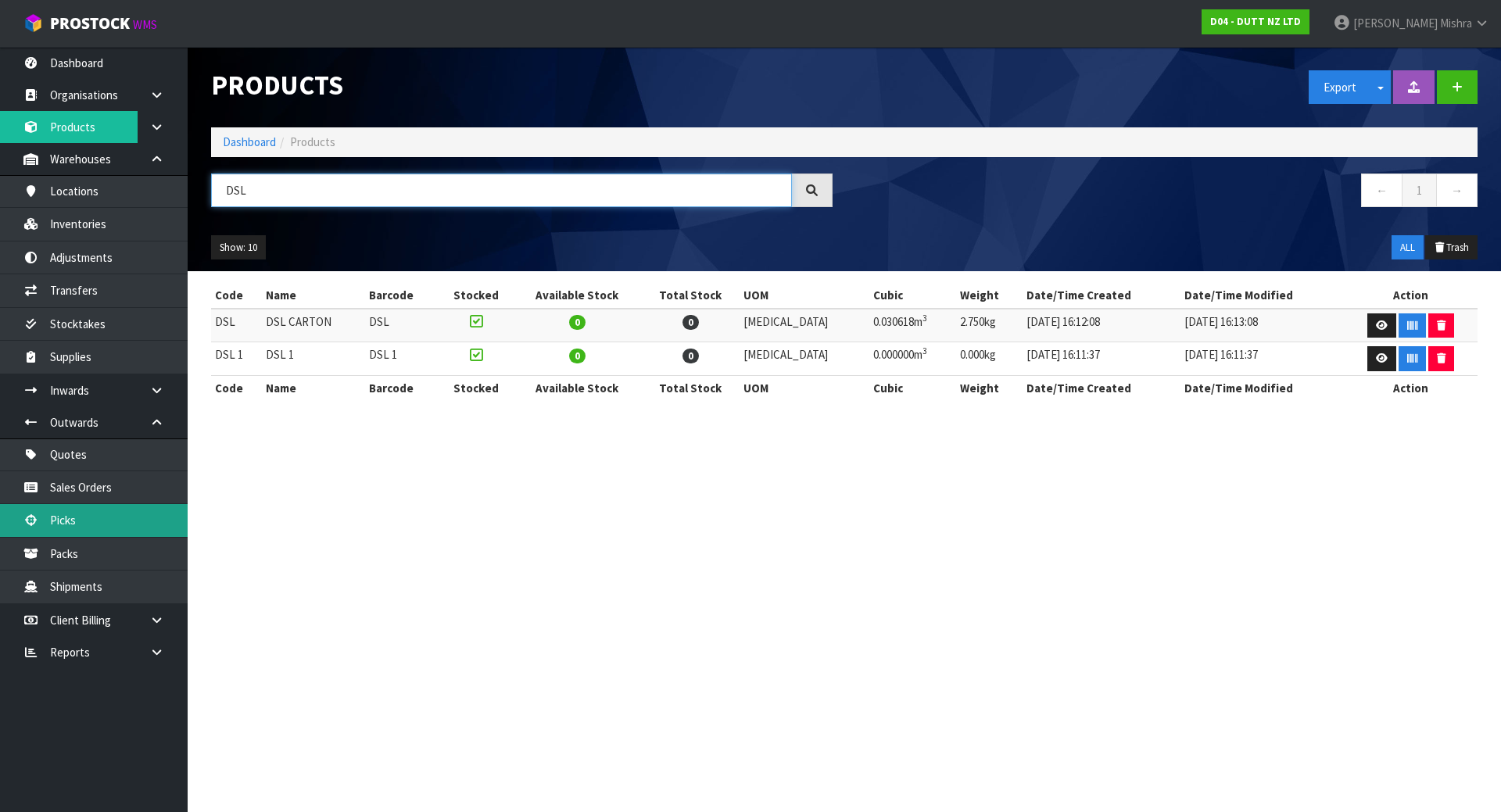
type input "DSL"
click at [1368, 336] on link at bounding box center [1382, 325] width 29 height 25
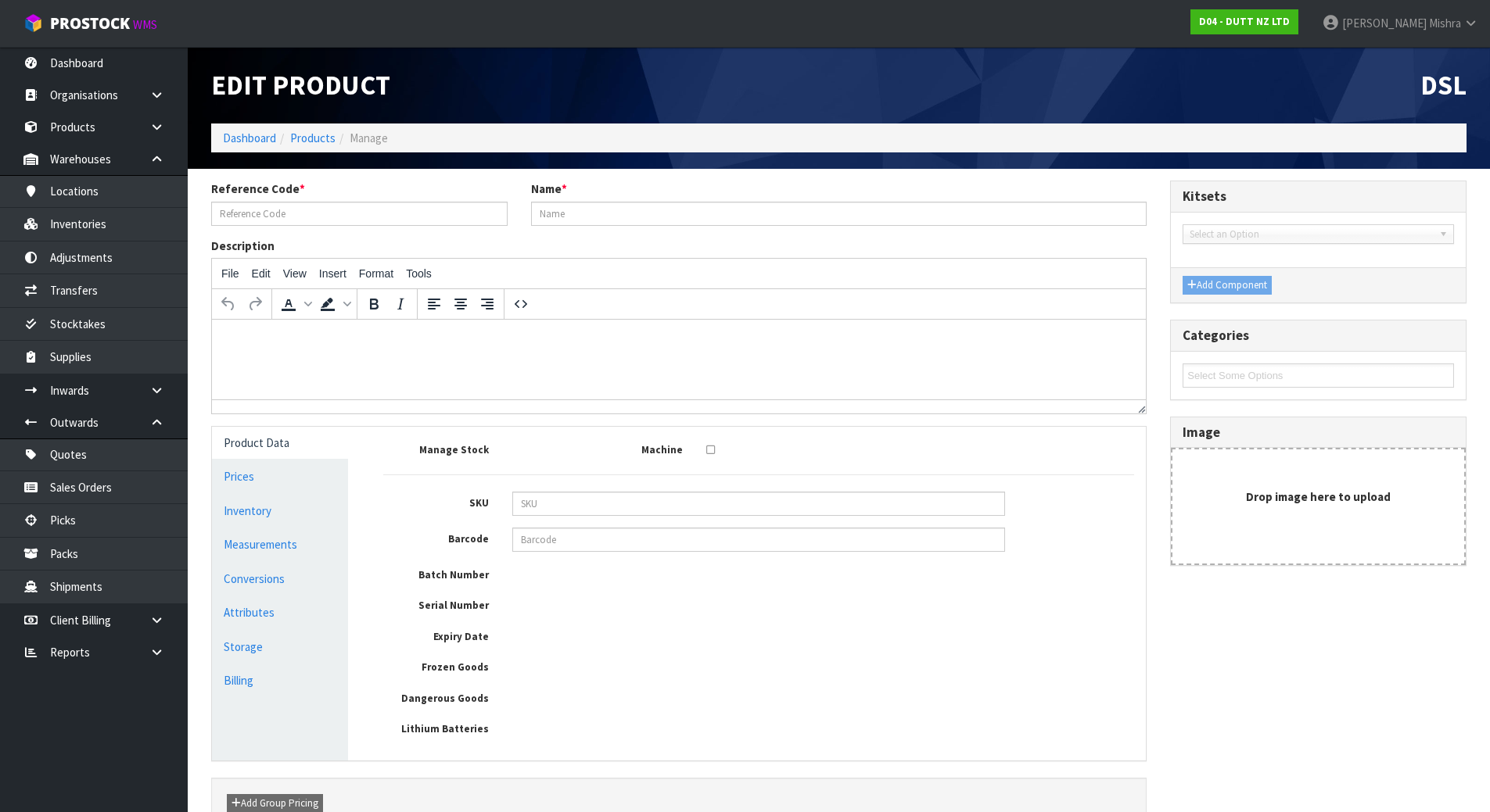
type input "DSL"
type input "DSL CARTON"
click at [292, 555] on link "Measurements" at bounding box center [280, 544] width 136 height 32
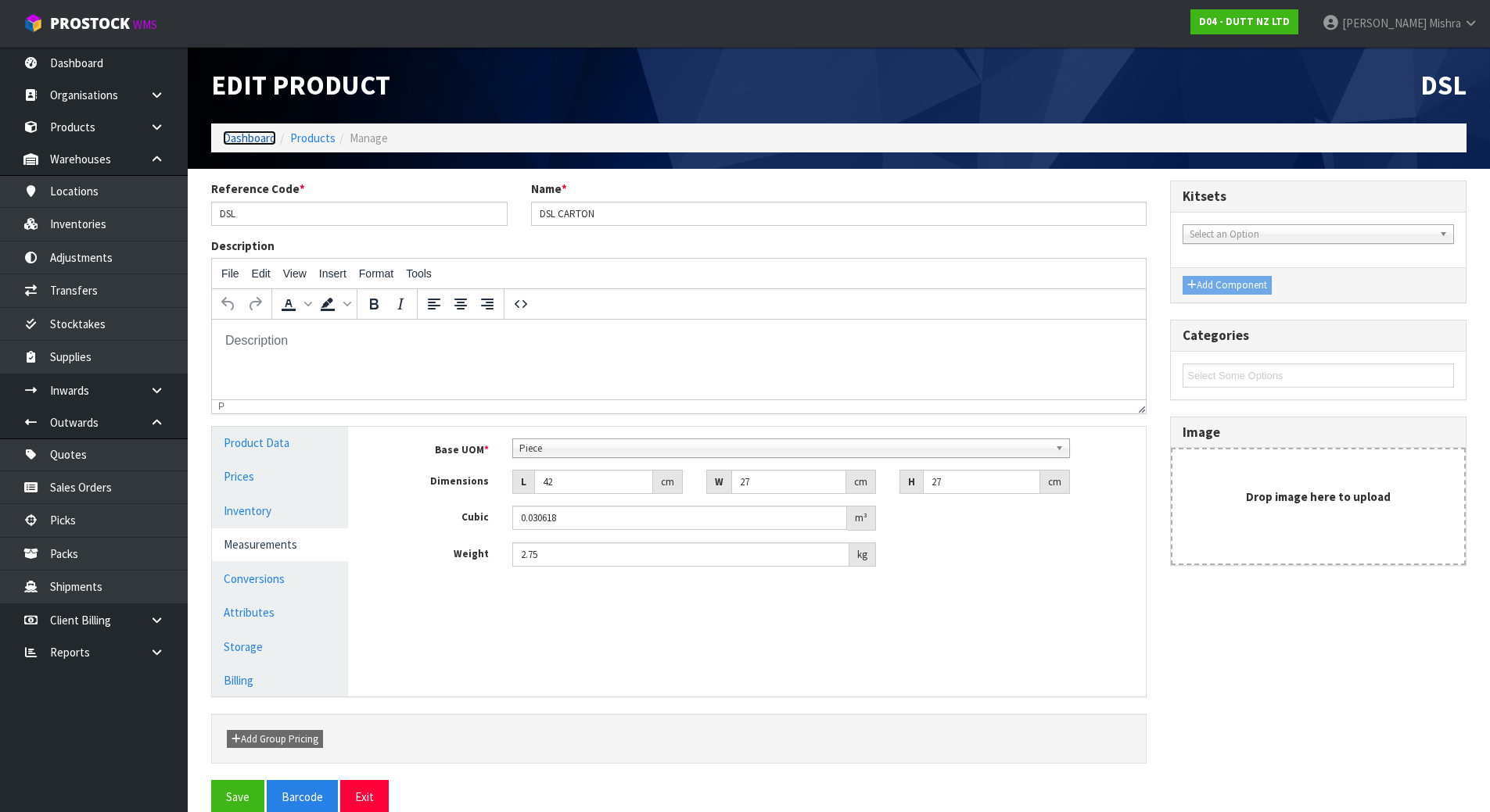
click at [235, 133] on link "Dashboard" at bounding box center [249, 138] width 53 height 15
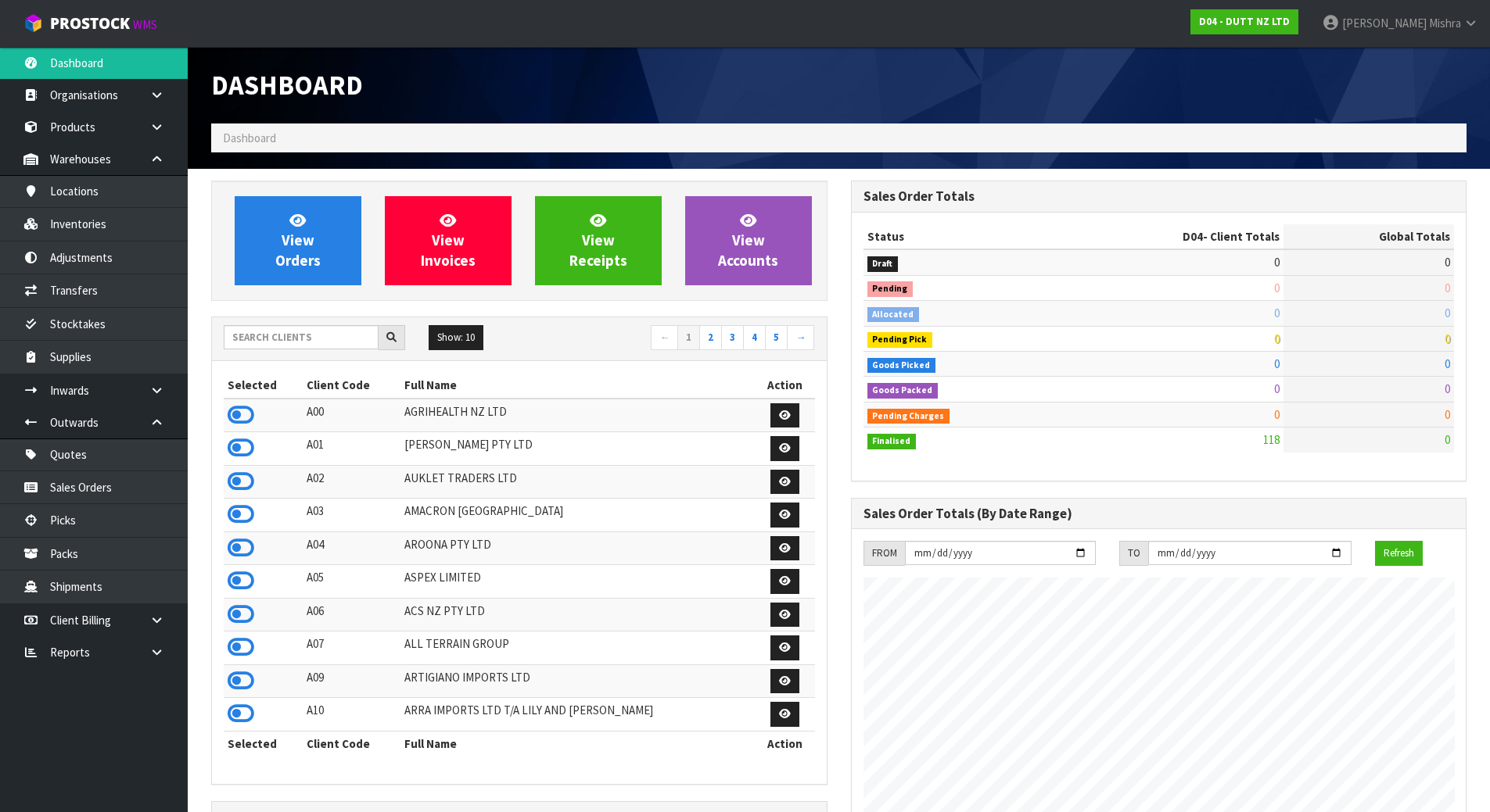
scroll to position [1159, 639]
